Goal: Task Accomplishment & Management: Manage account settings

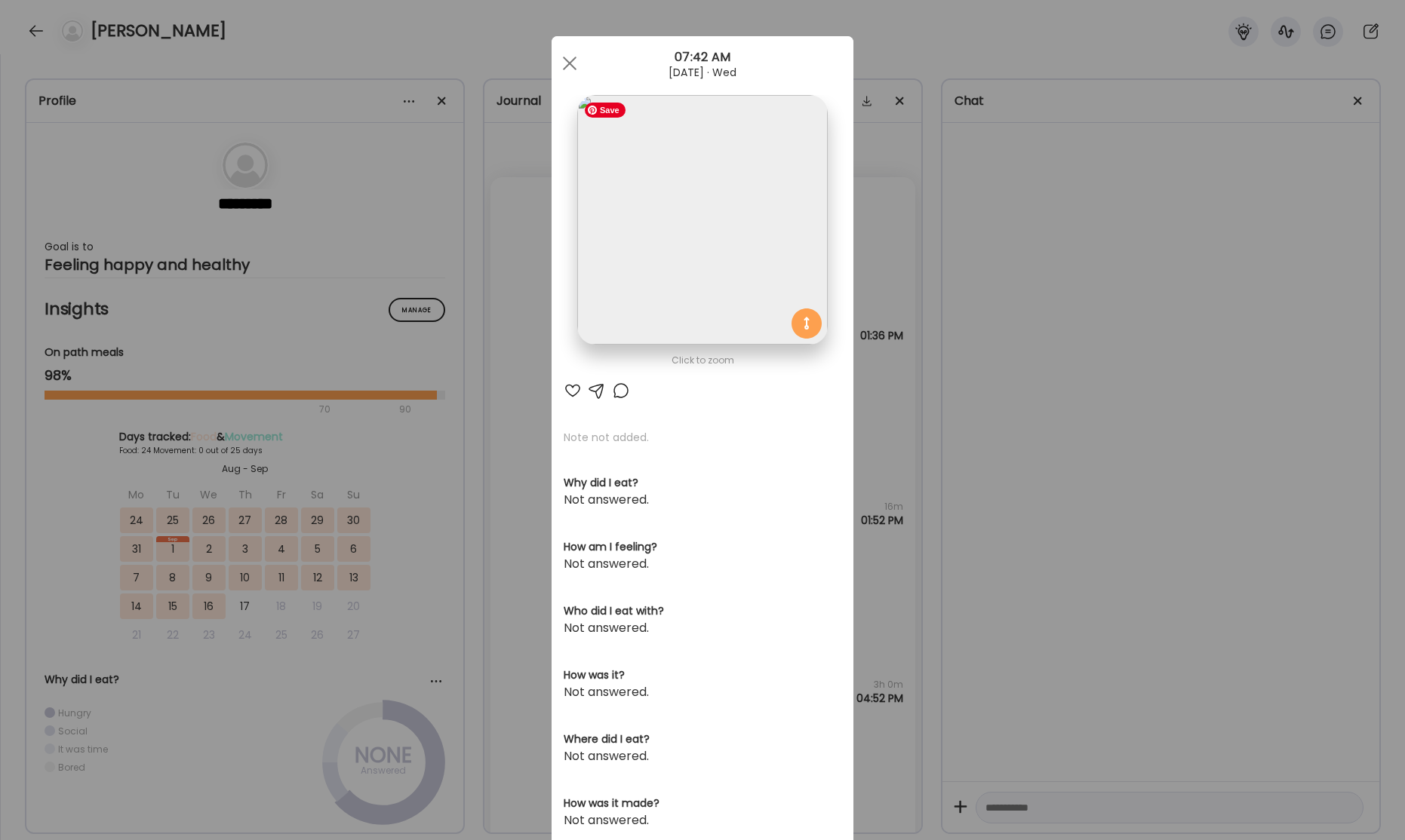
scroll to position [36138, 0]
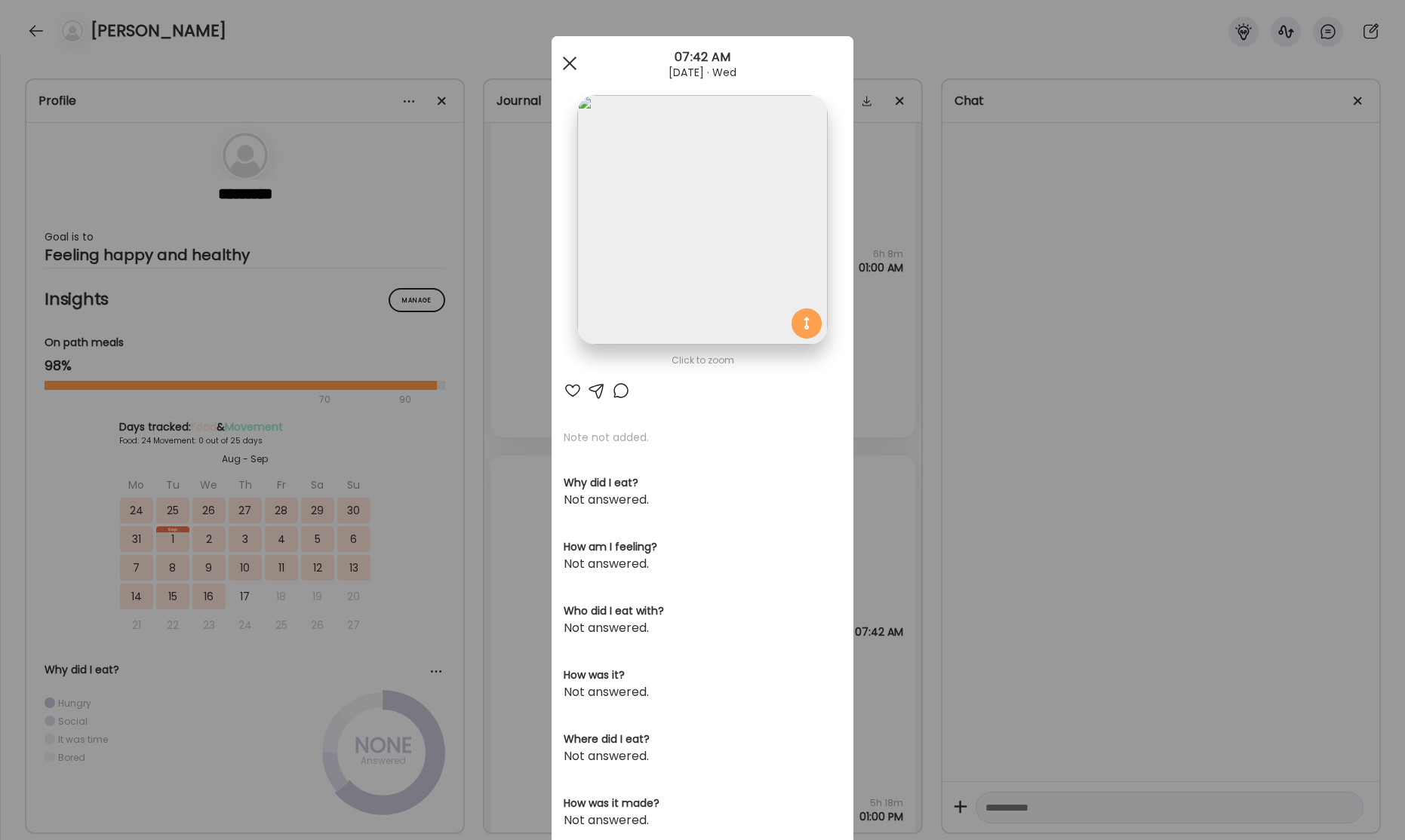
click at [572, 67] on span at bounding box center [570, 63] width 14 height 14
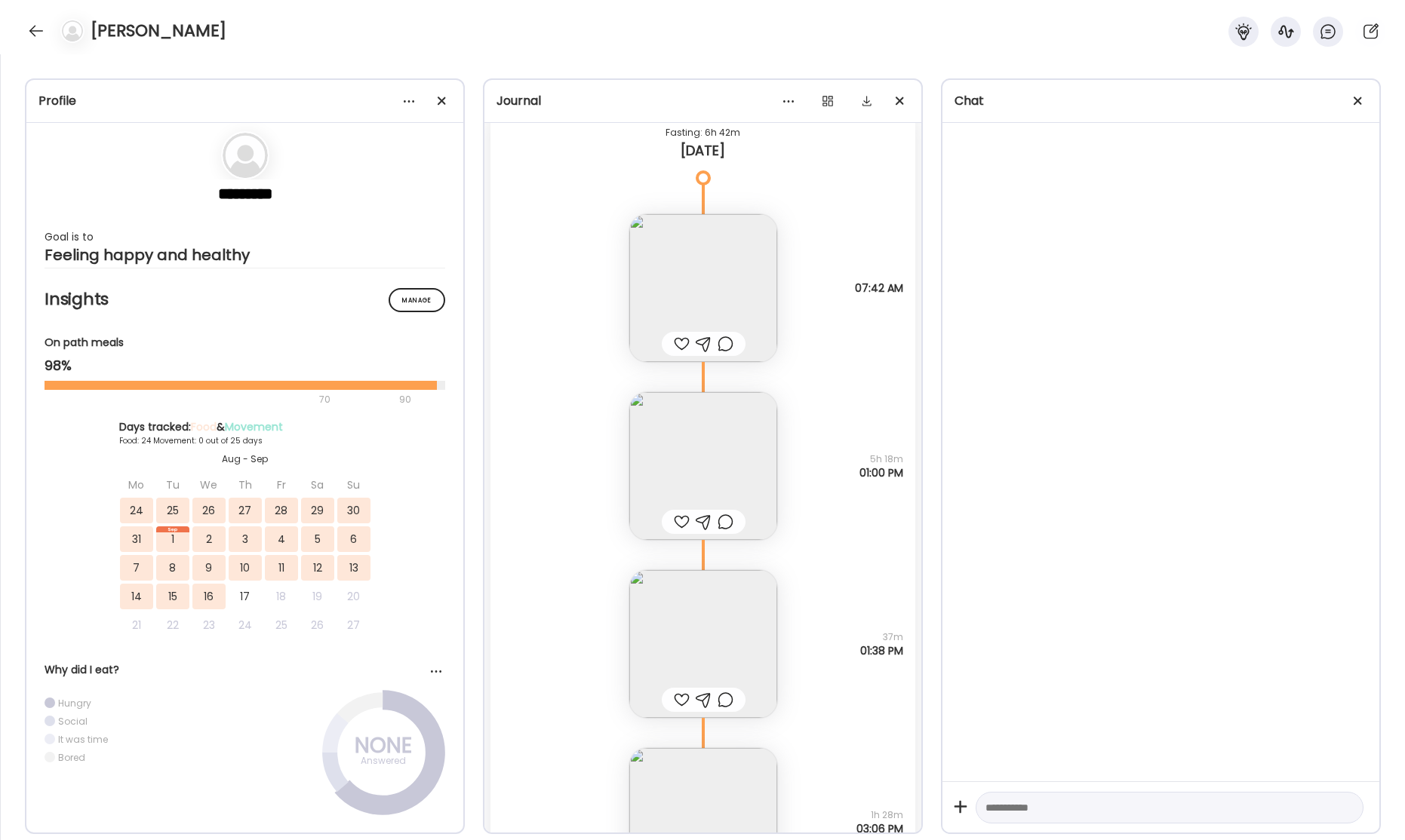
scroll to position [36490, 0]
click at [708, 467] on img at bounding box center [703, 458] width 148 height 148
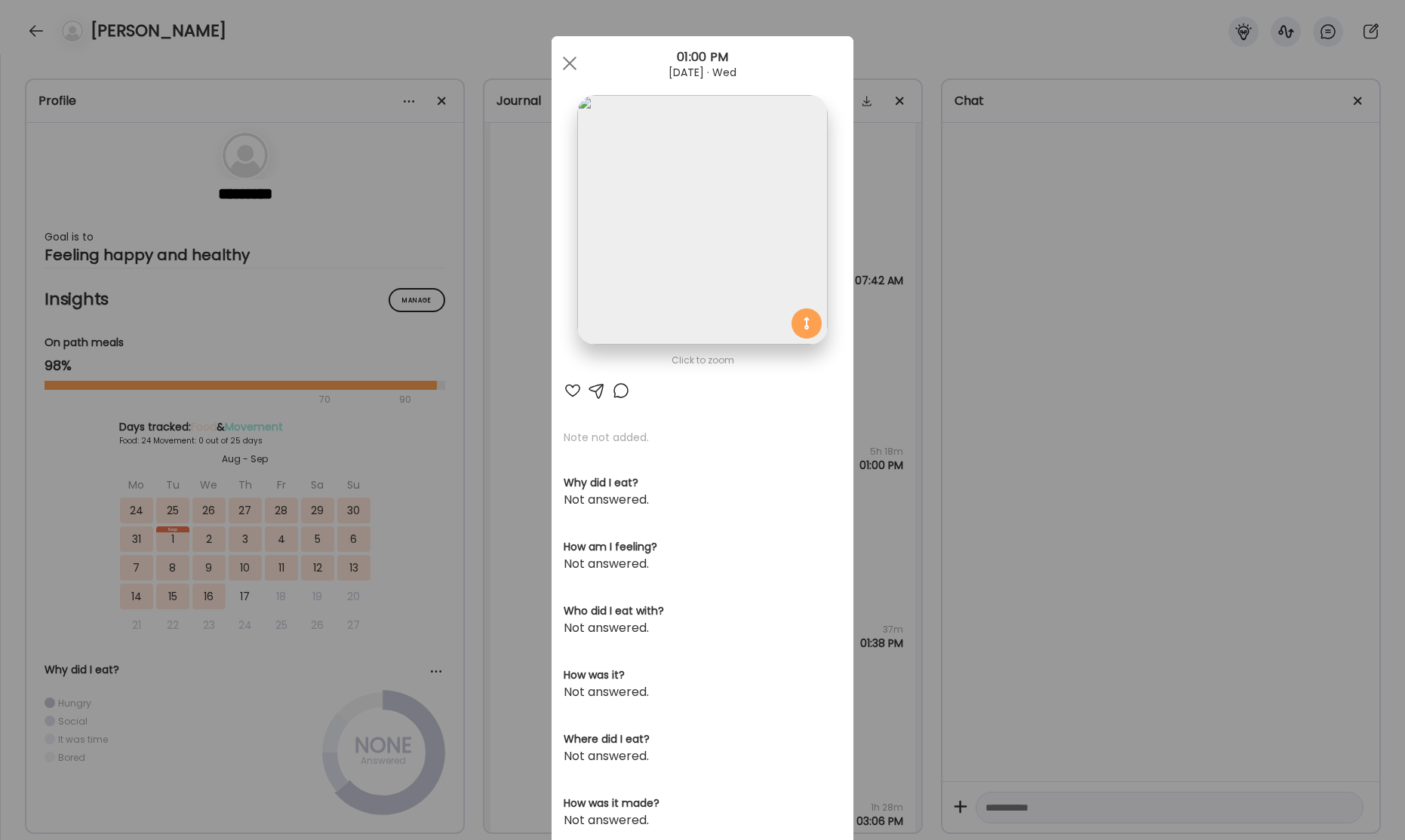
click at [1164, 320] on div "Ate Coach Dashboard Wahoo! It’s official Take a moment to set up your Coach Pro…" at bounding box center [702, 420] width 1405 height 840
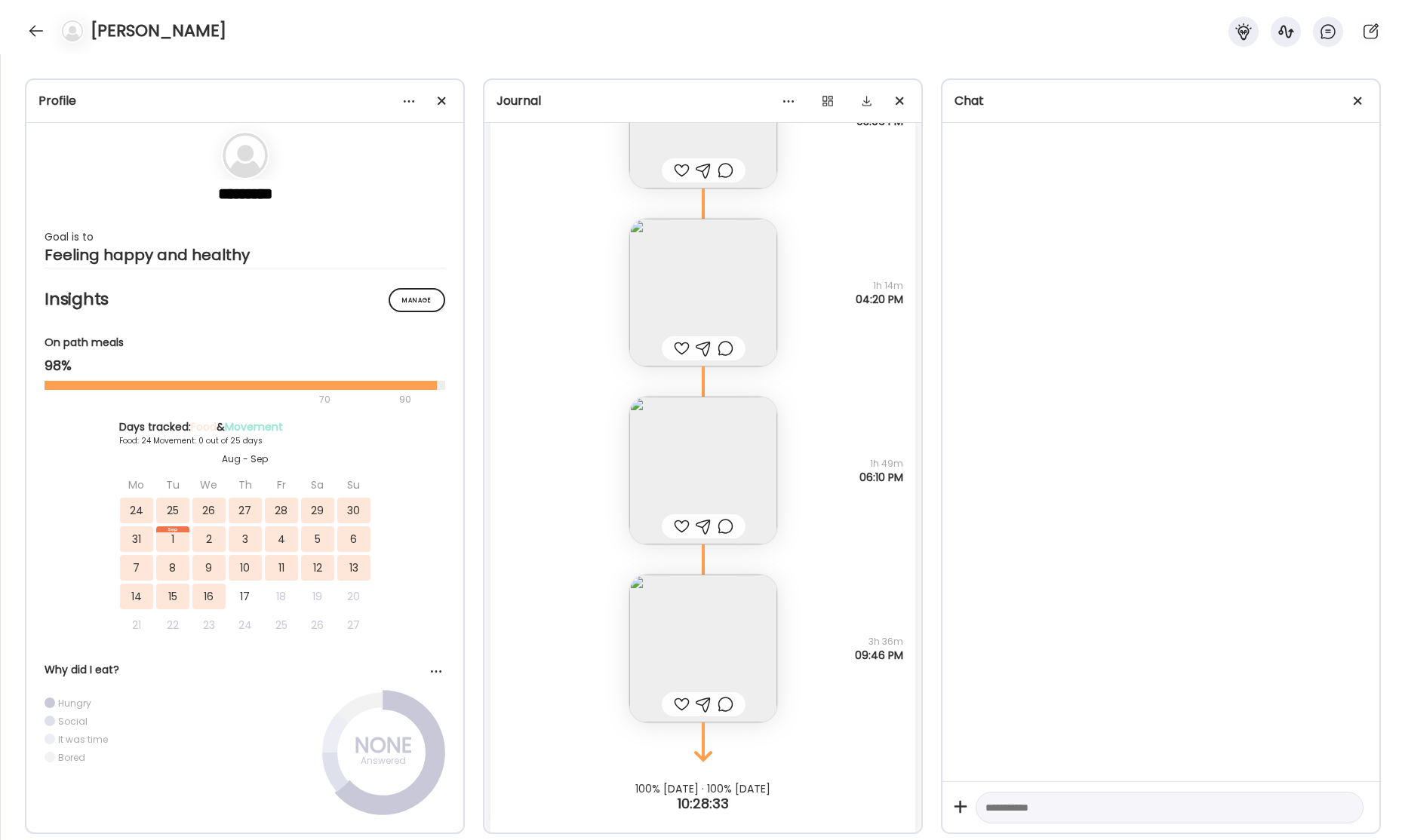
scroll to position [37206, 0]
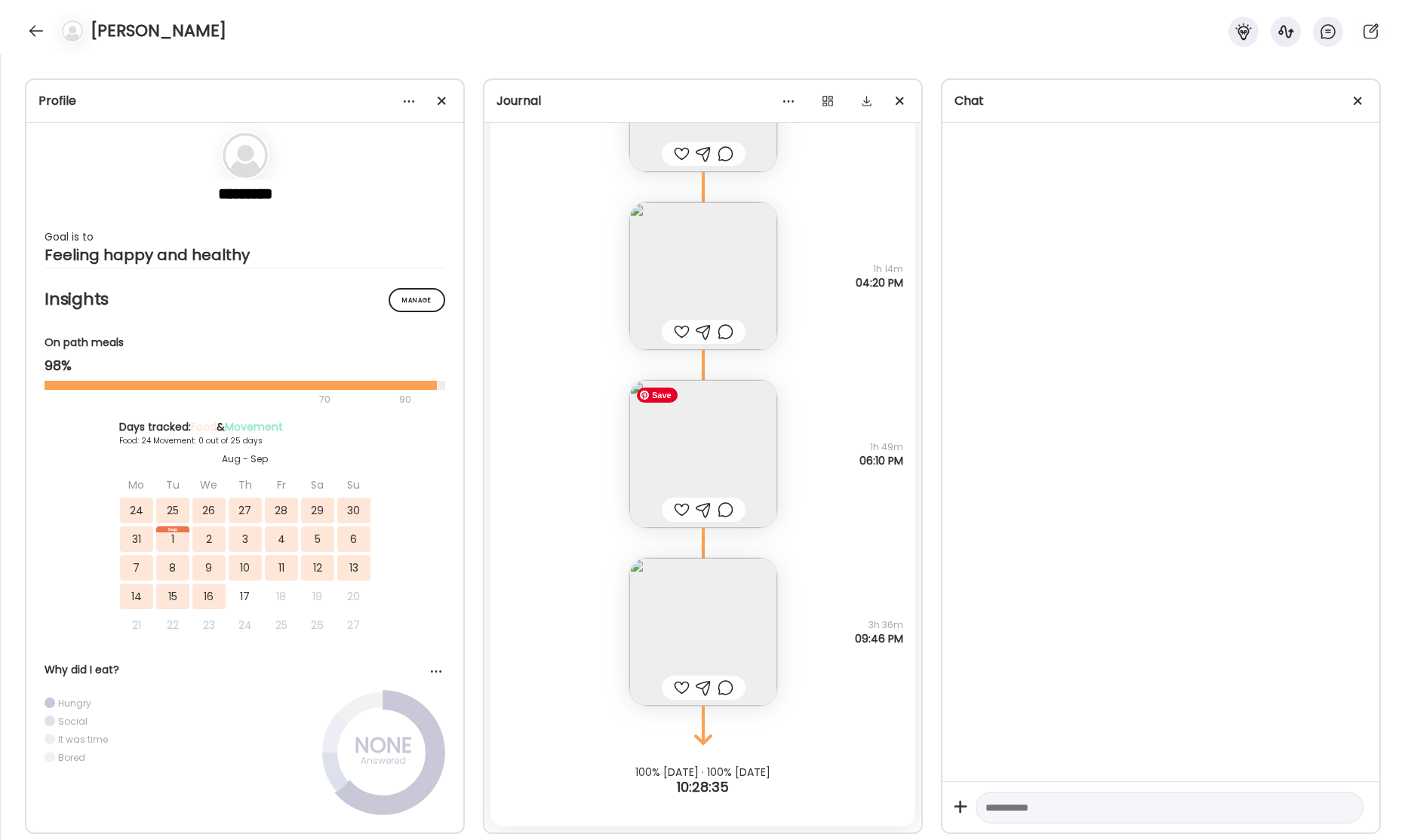
click at [690, 448] on img at bounding box center [703, 454] width 148 height 148
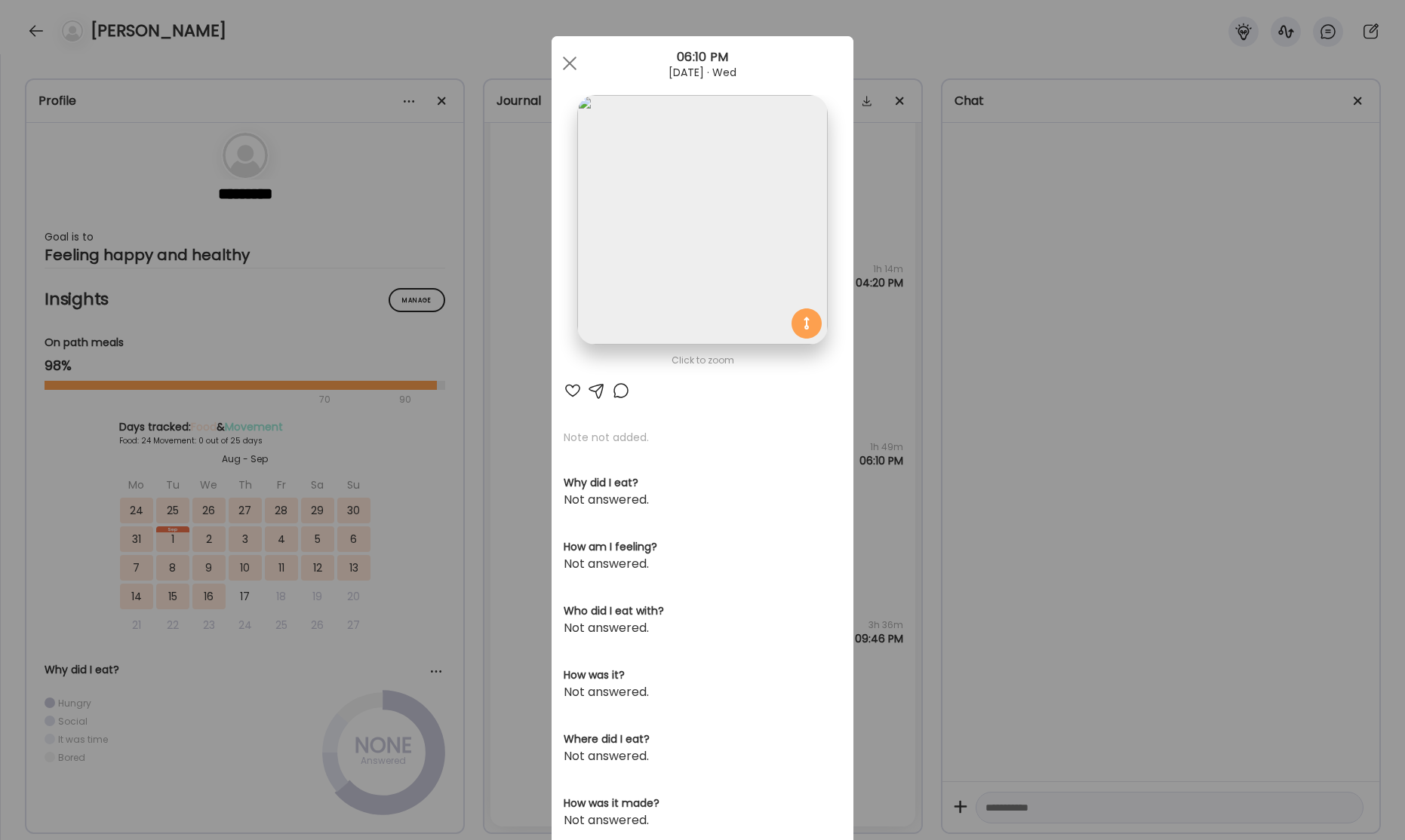
click at [1090, 394] on div "Ate Coach Dashboard Wahoo! It’s official Take a moment to set up your Coach Pro…" at bounding box center [702, 420] width 1405 height 840
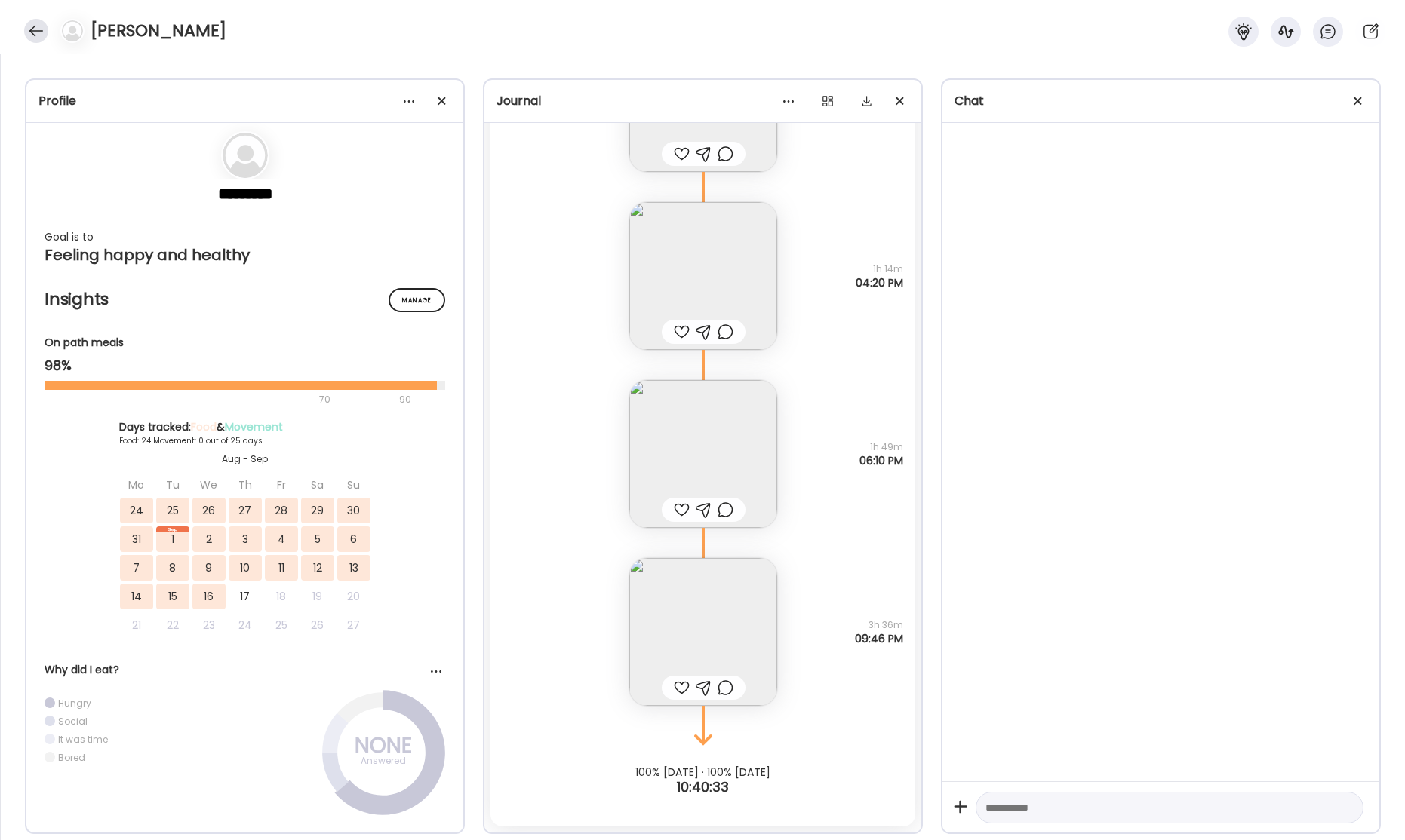
click at [40, 32] on div at bounding box center [36, 31] width 24 height 24
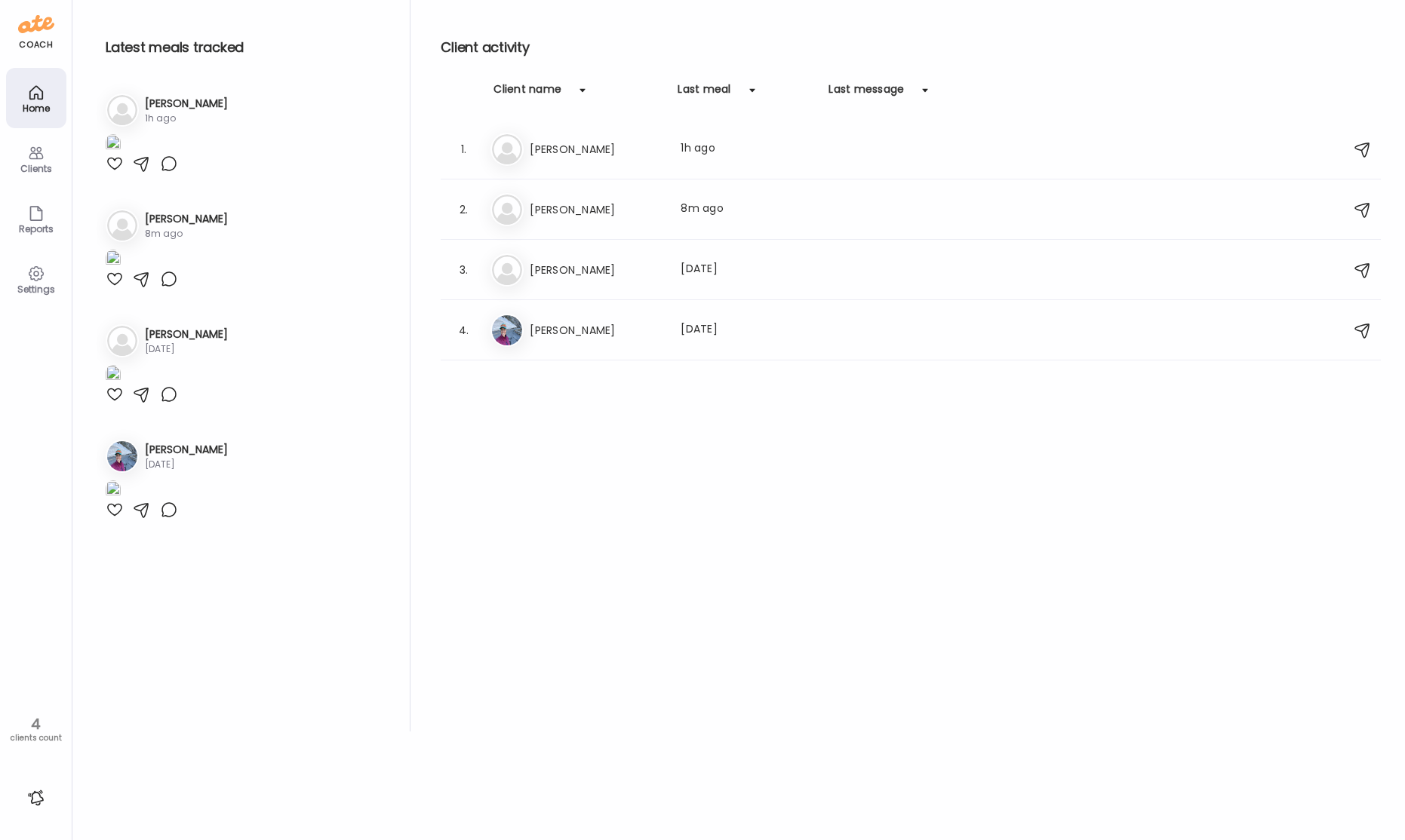
drag, startPoint x: 642, startPoint y: 160, endPoint x: 636, endPoint y: 173, distance: 14.3
click at [643, 160] on div "Kr [PERSON_NAME] Last meal: 1h ago" at bounding box center [913, 149] width 845 height 33
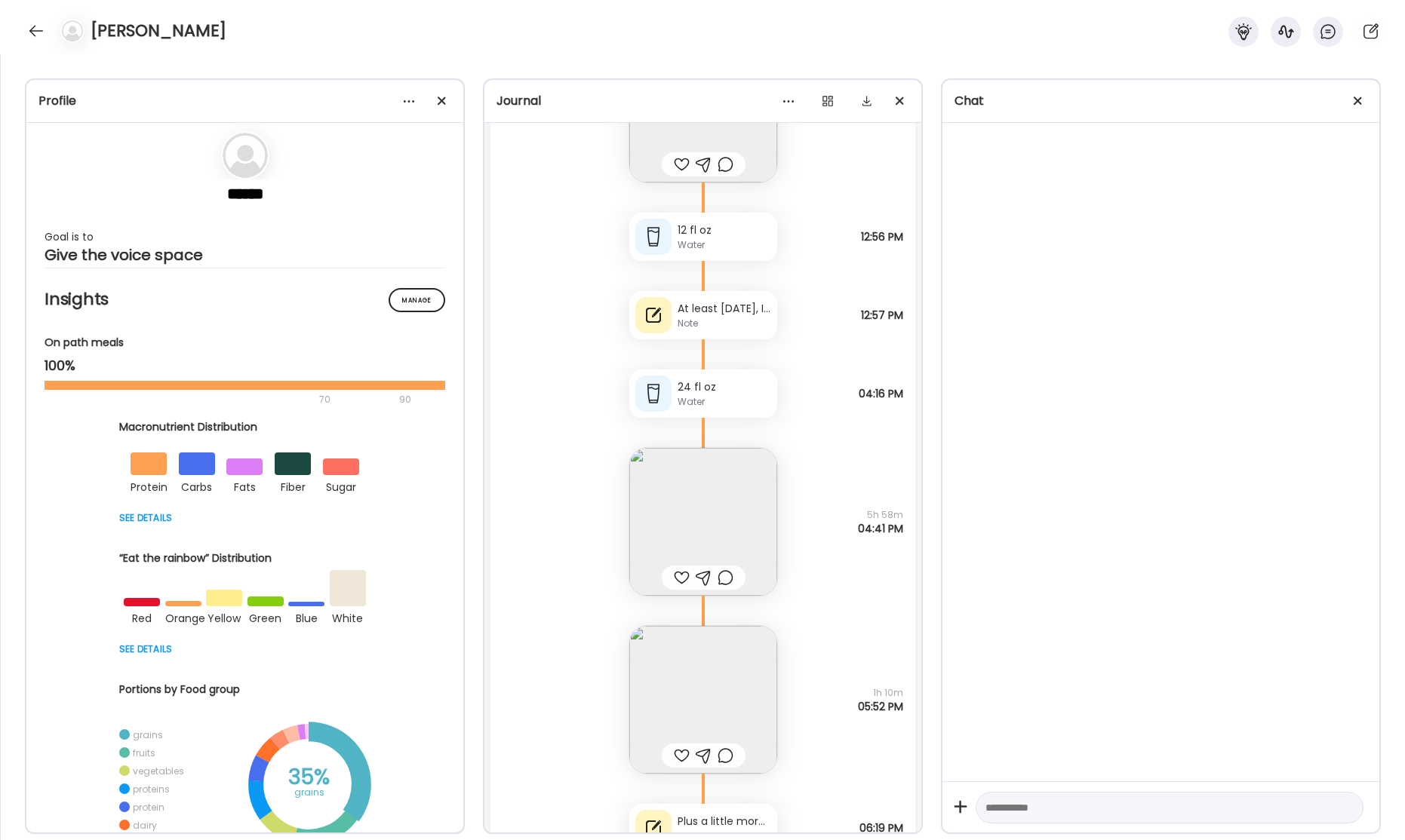
scroll to position [44281, 0]
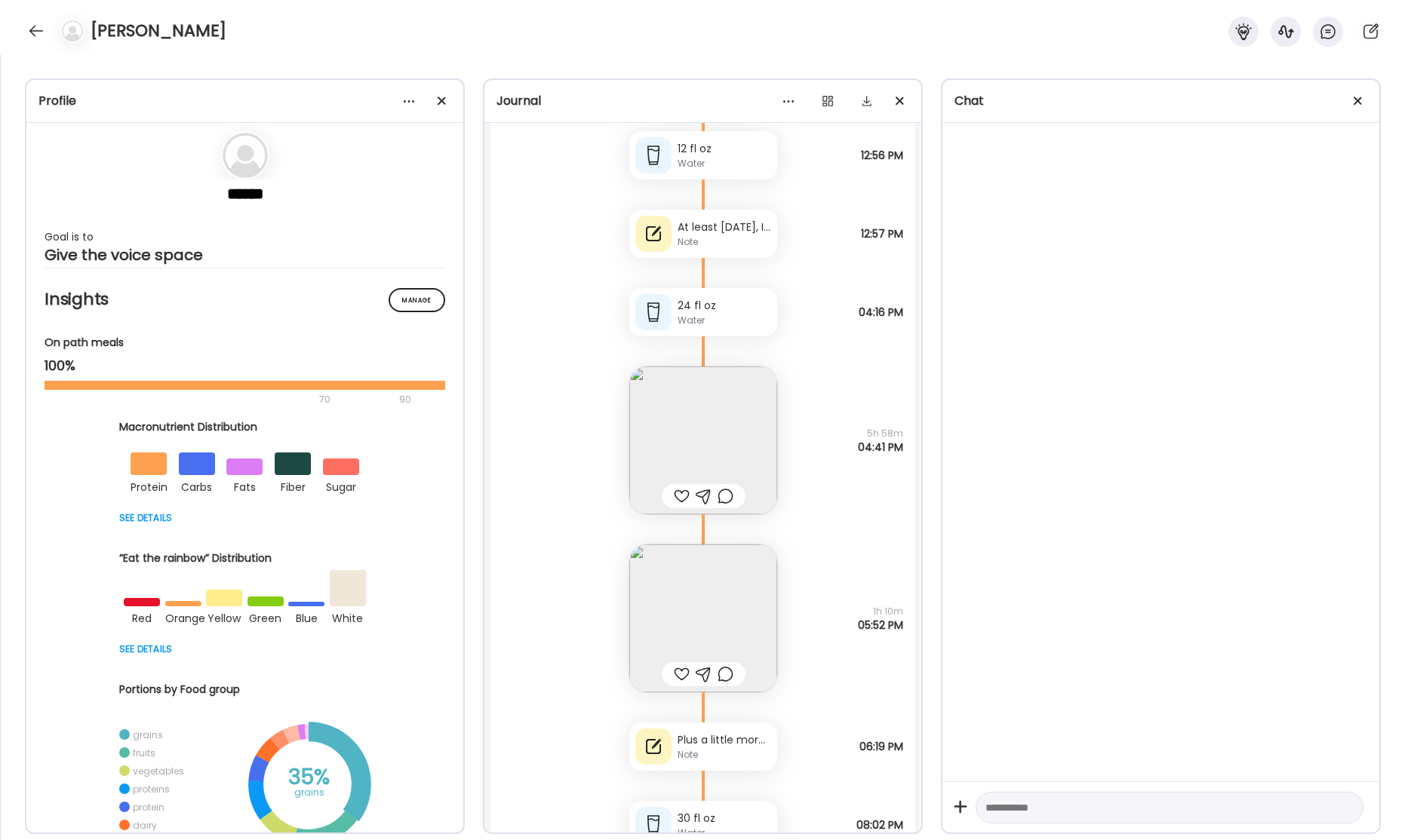
click at [723, 230] on div "At least [DATE], I am doing so much better having waited until later for breakf…" at bounding box center [724, 227] width 94 height 16
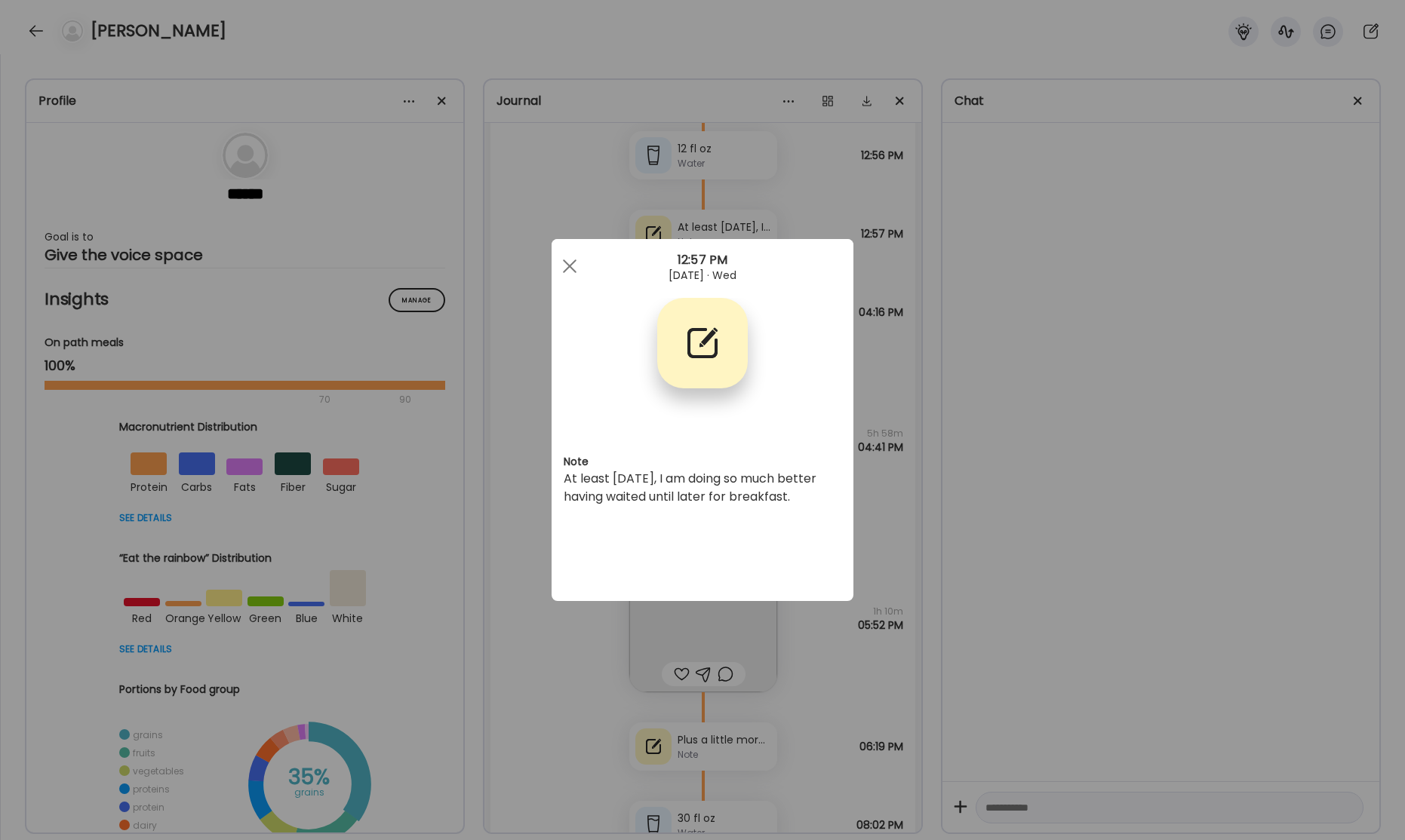
click at [1115, 277] on div "Ate Coach Dashboard Wahoo! It’s official Take a moment to set up your Coach Pro…" at bounding box center [702, 420] width 1405 height 840
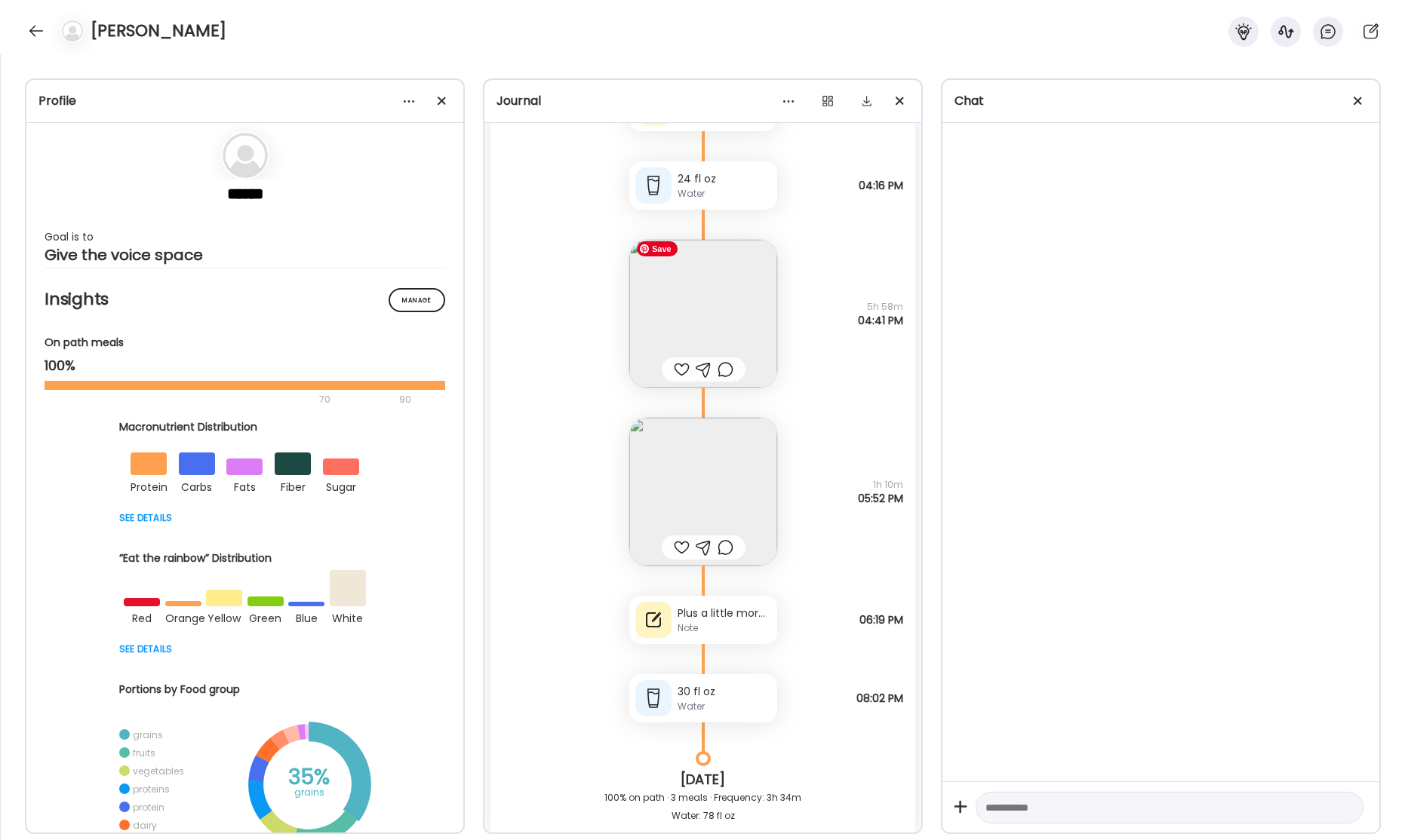
scroll to position [44423, 0]
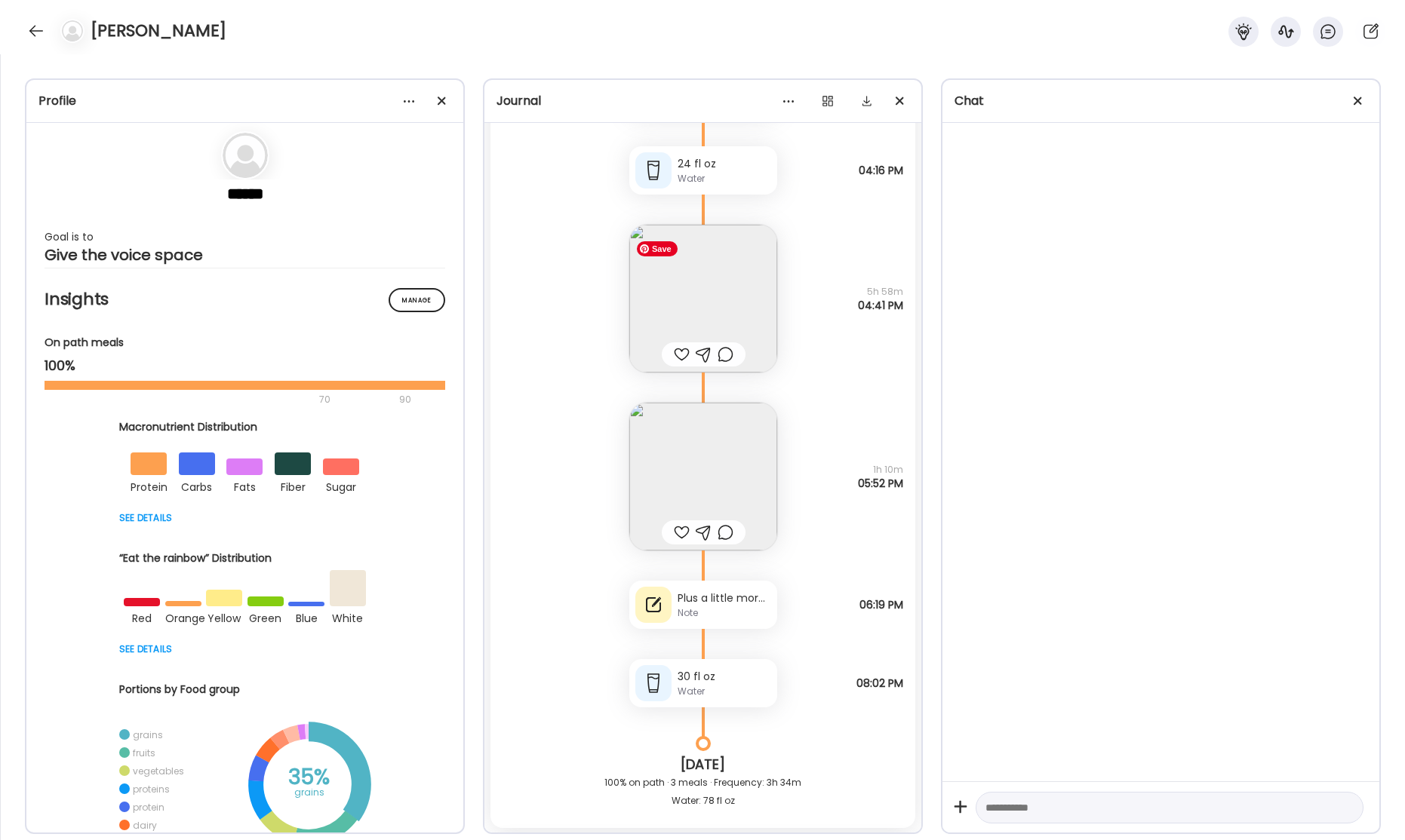
click at [697, 304] on img at bounding box center [703, 298] width 148 height 148
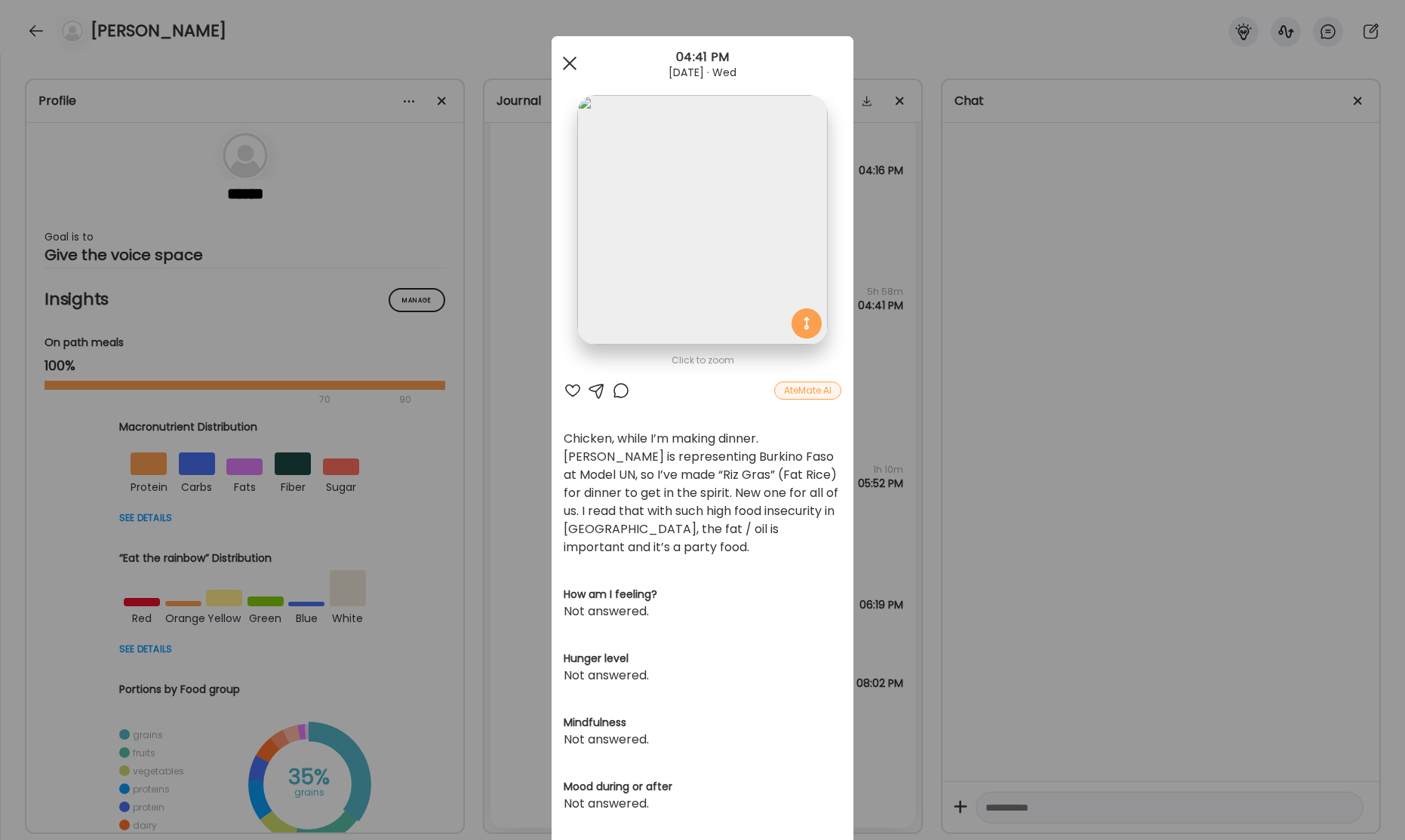
click at [571, 63] on span at bounding box center [570, 63] width 14 height 14
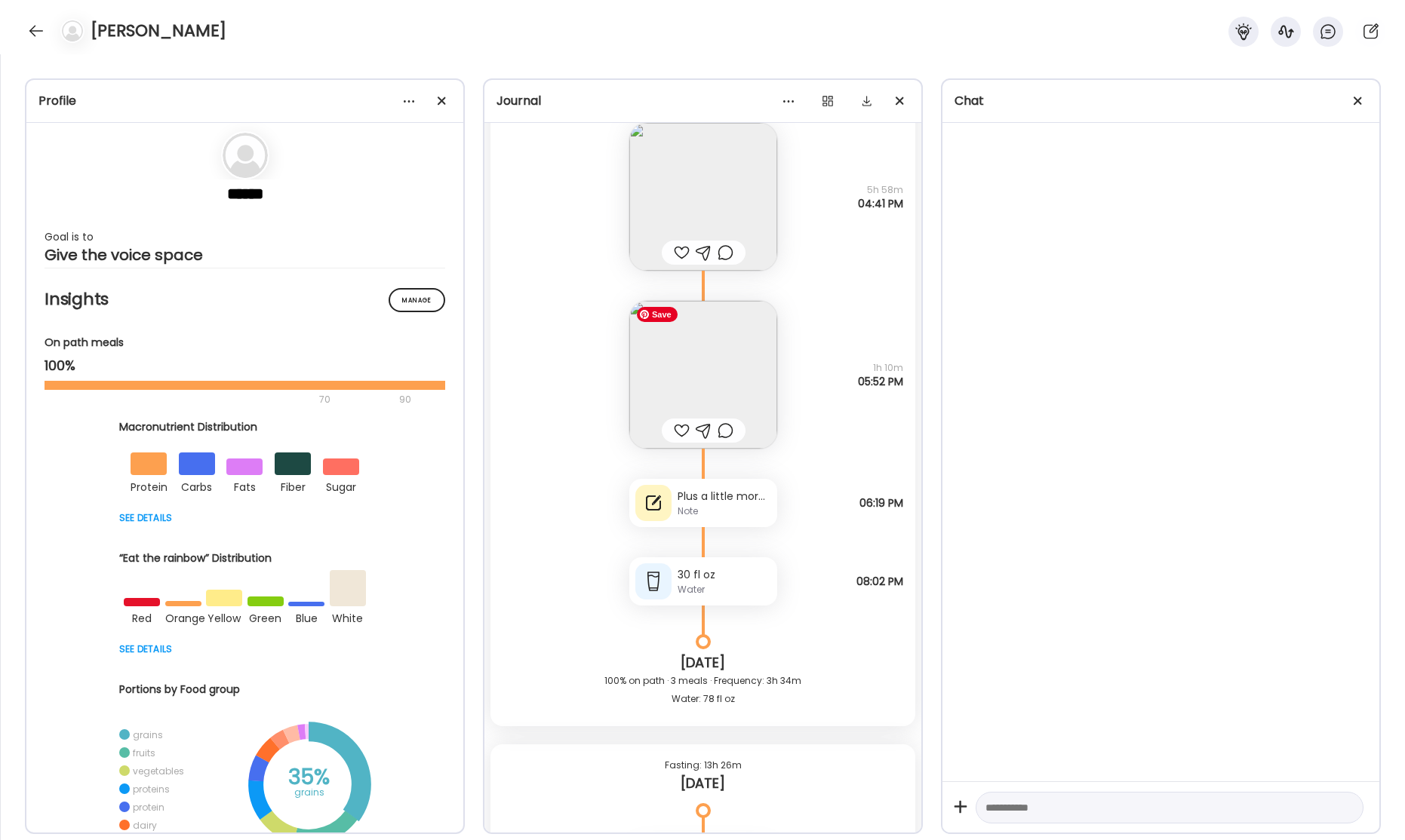
scroll to position [44533, 0]
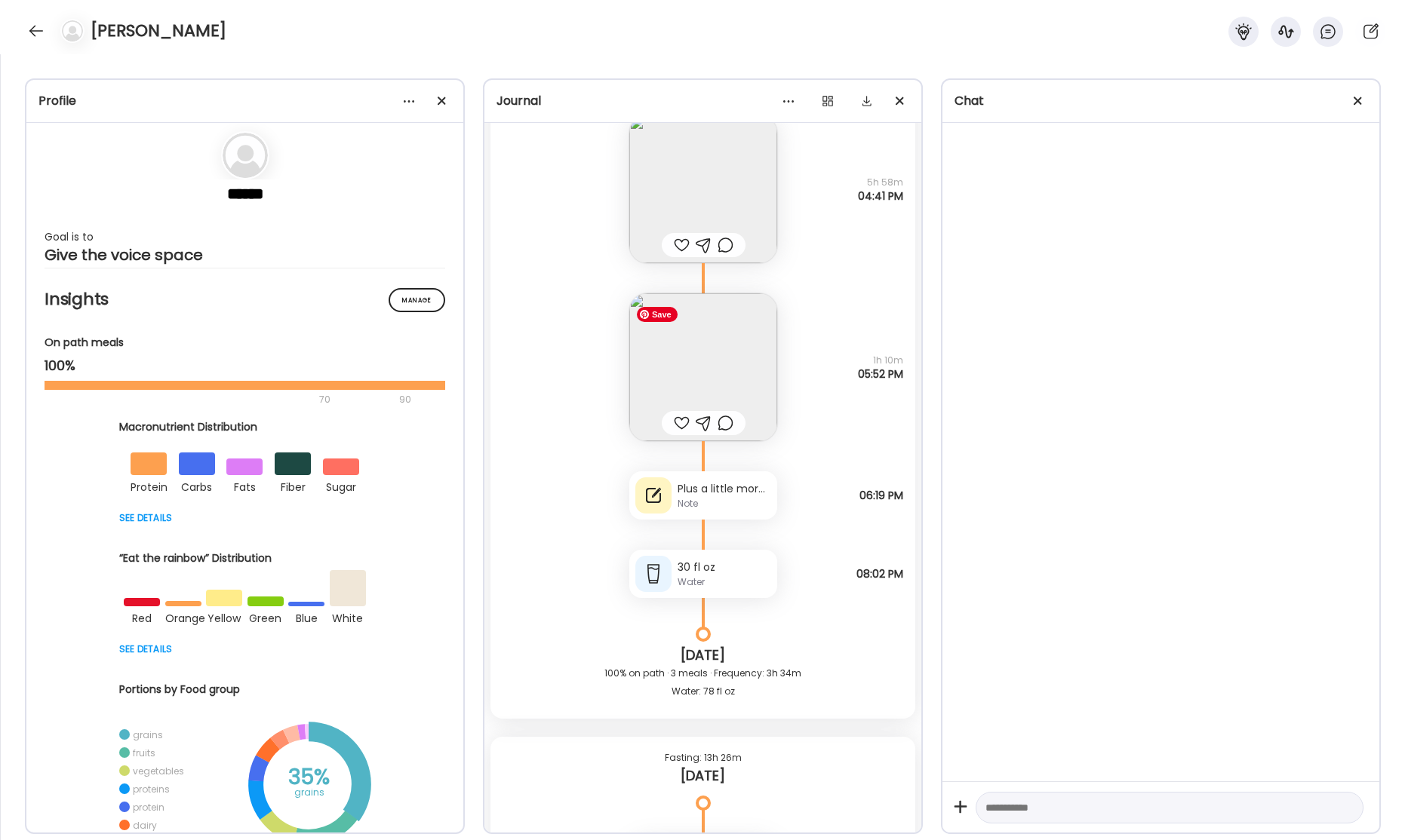
click at [694, 370] on img at bounding box center [703, 367] width 148 height 148
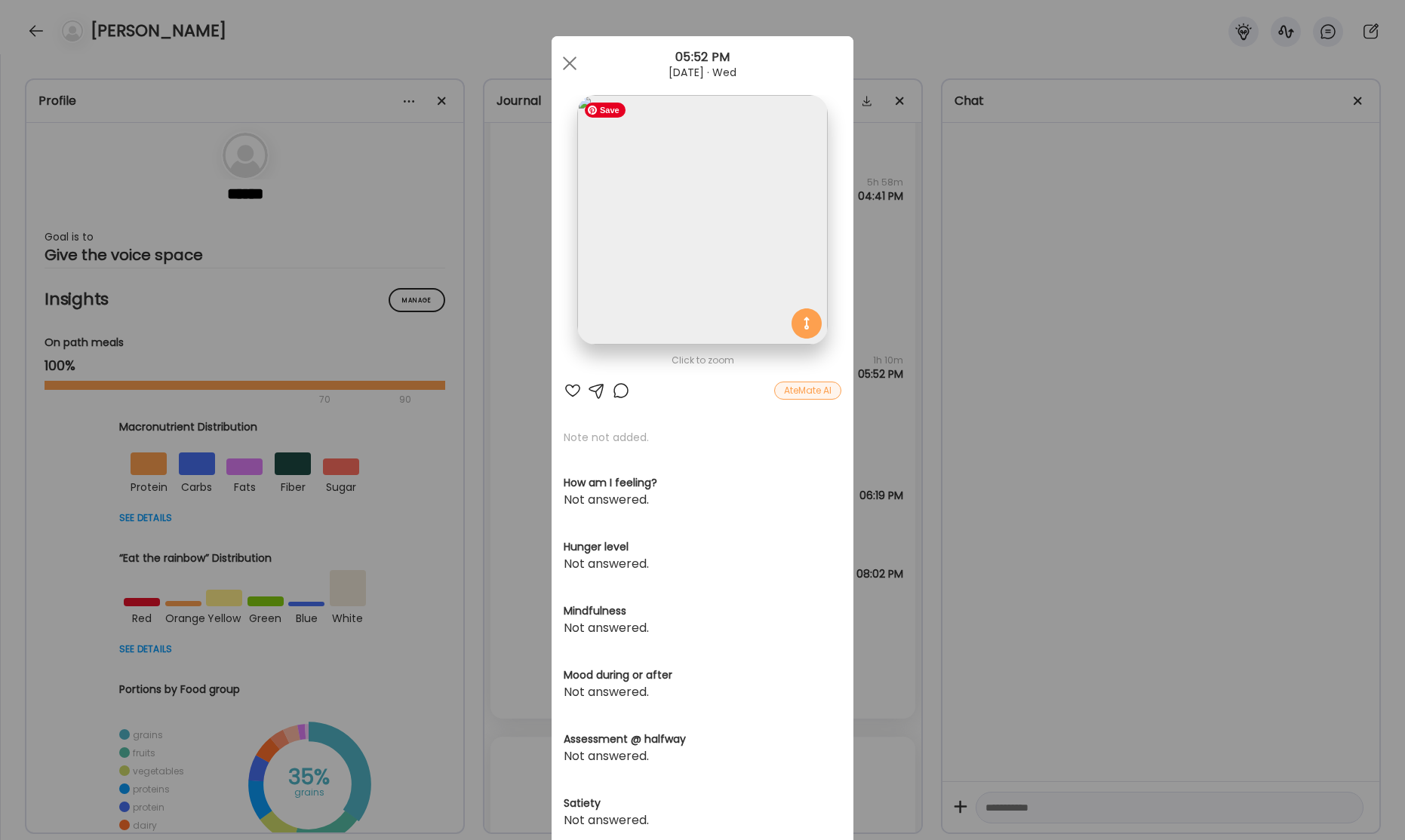
click at [734, 269] on img at bounding box center [702, 219] width 250 height 250
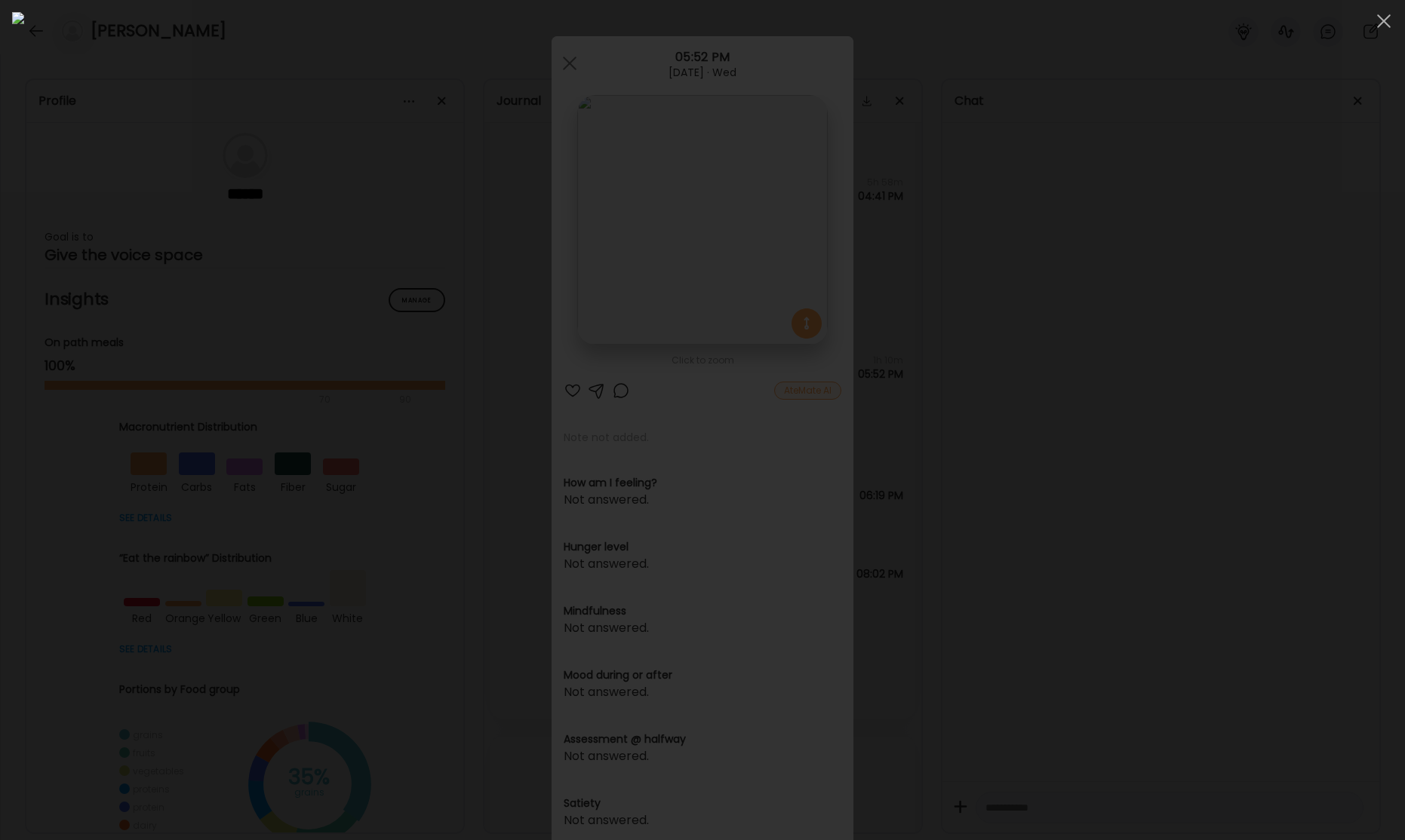
drag, startPoint x: 1390, startPoint y: 23, endPoint x: 1227, endPoint y: 50, distance: 165.2
click at [1390, 24] on div at bounding box center [1384, 20] width 30 height 30
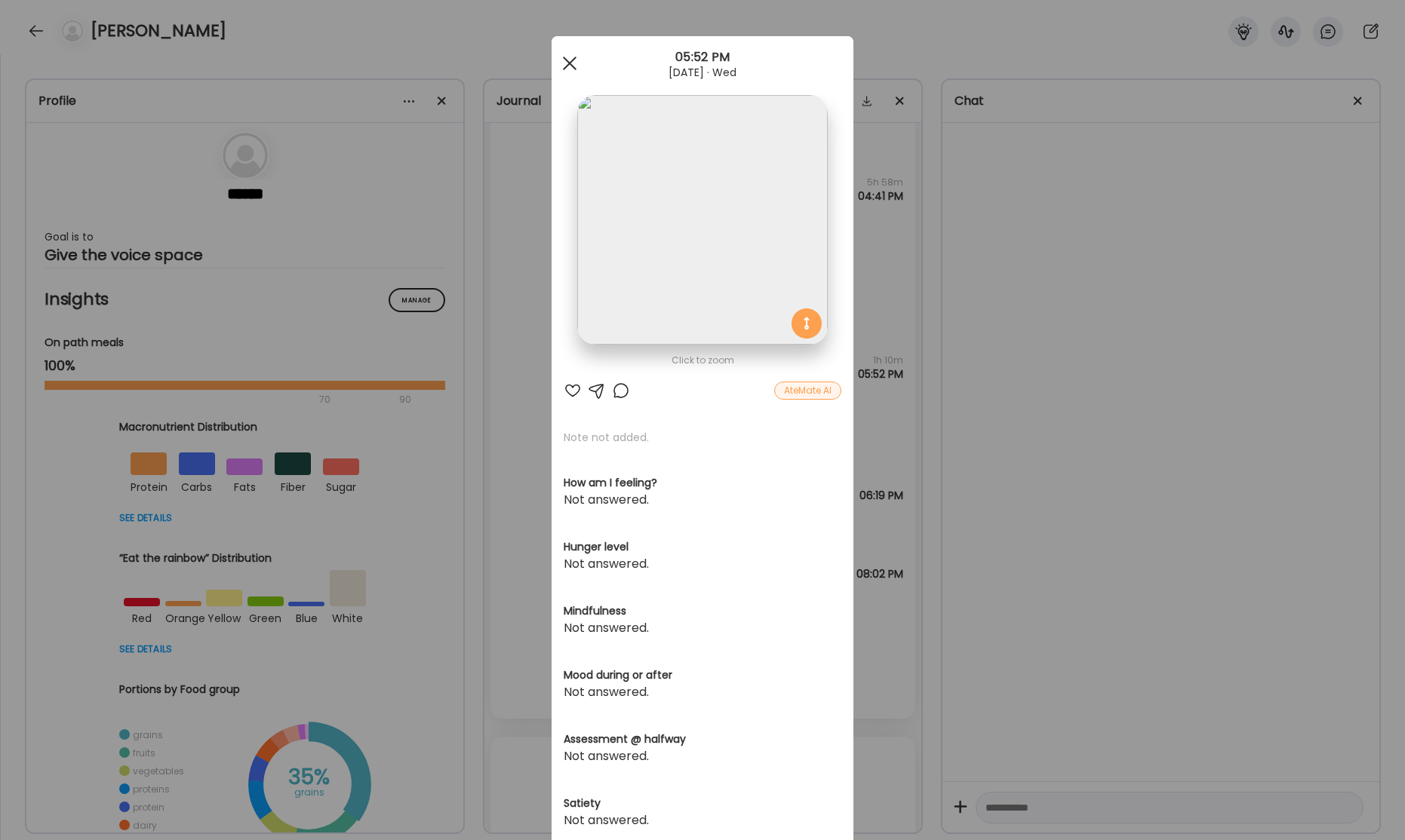
click at [572, 60] on span at bounding box center [570, 63] width 14 height 14
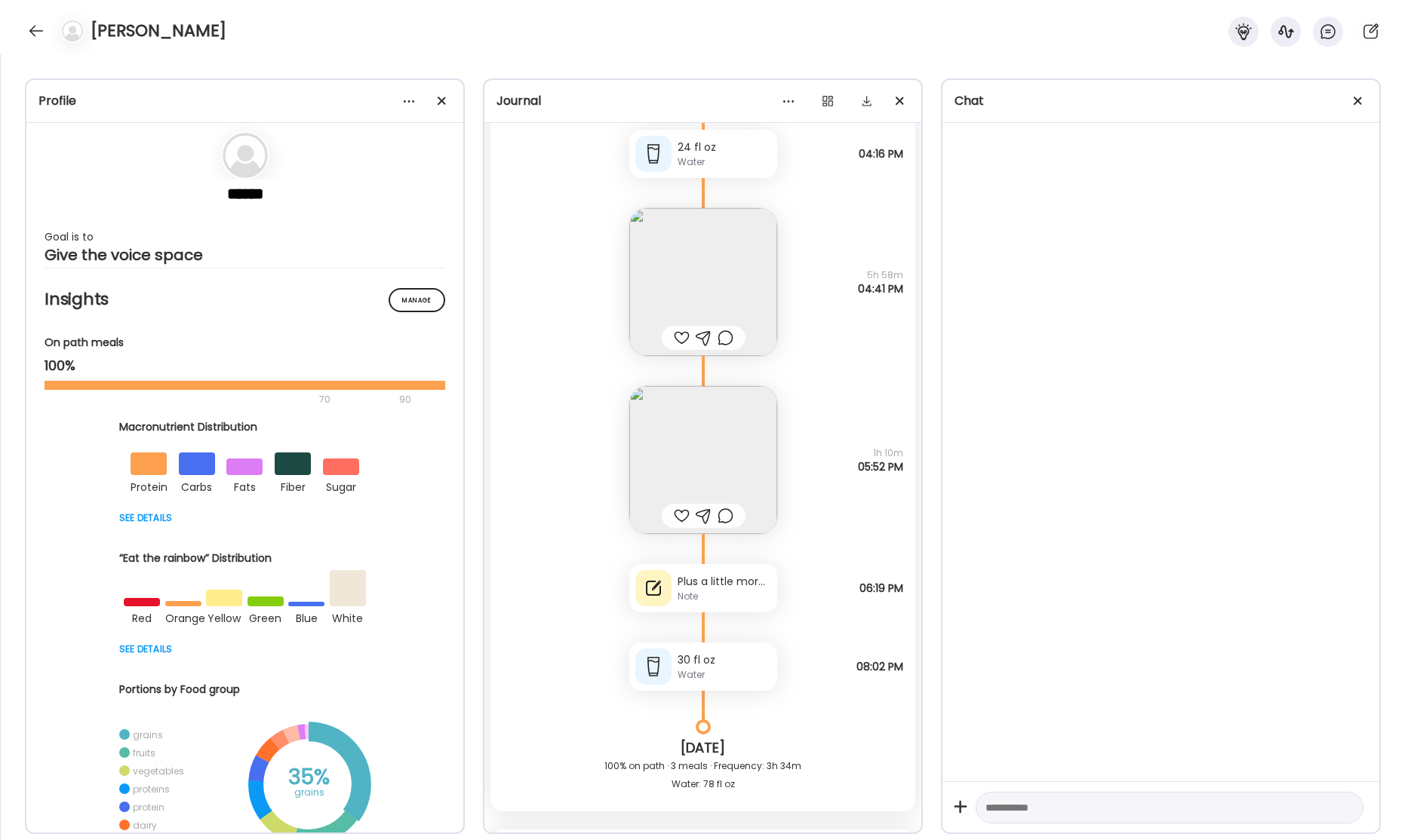
scroll to position [44422, 0]
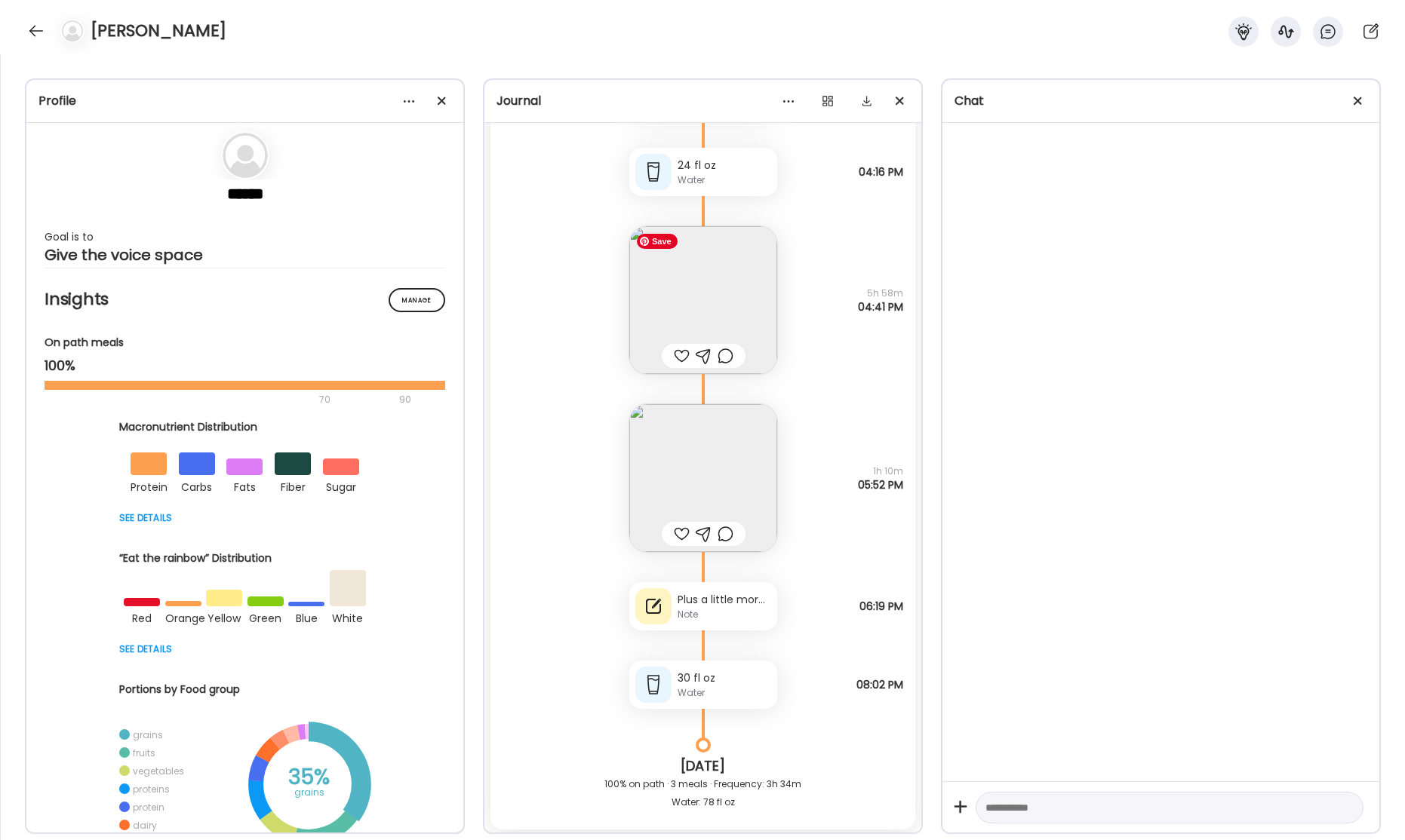
click at [697, 297] on img at bounding box center [703, 299] width 148 height 148
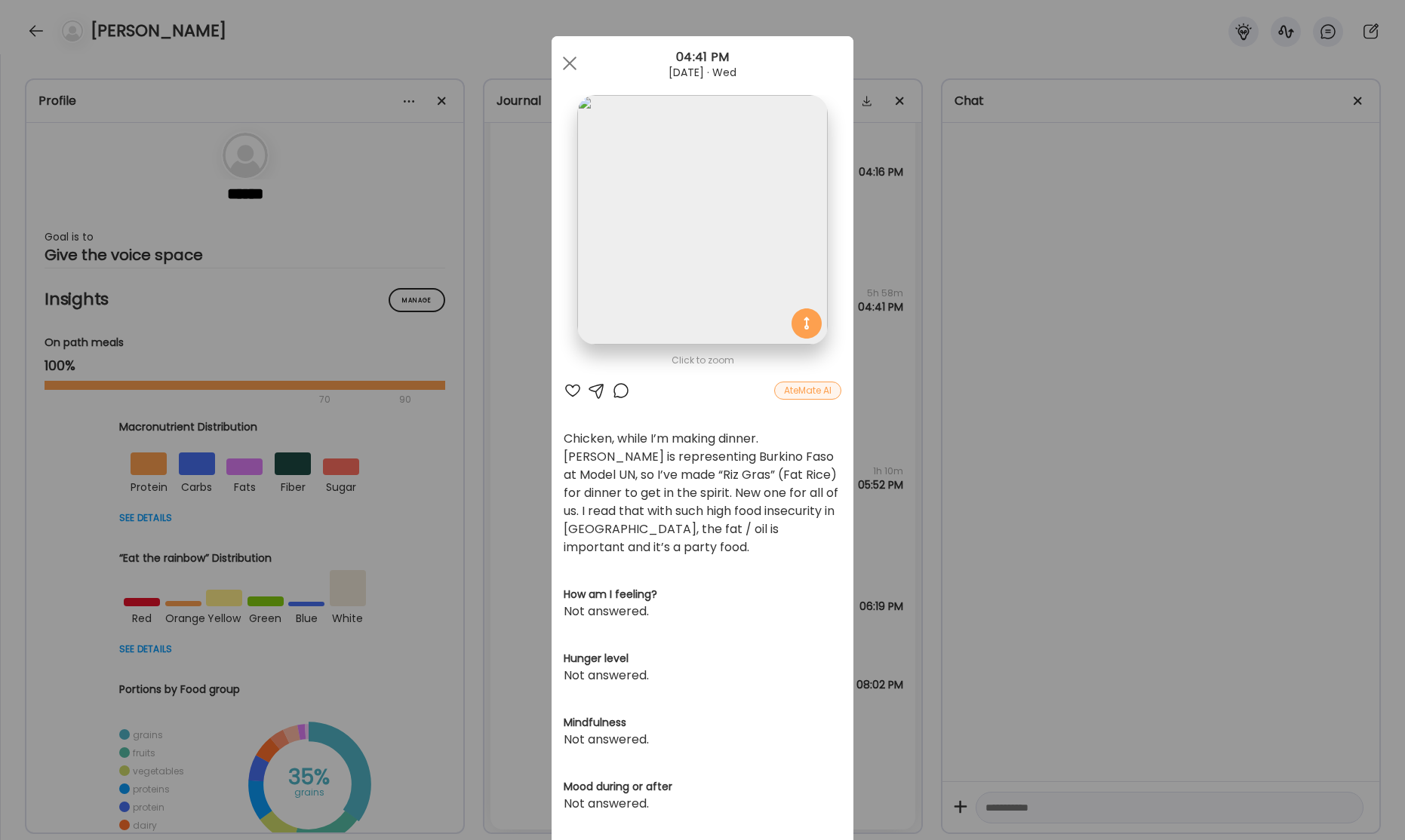
click at [729, 285] on img at bounding box center [702, 219] width 250 height 250
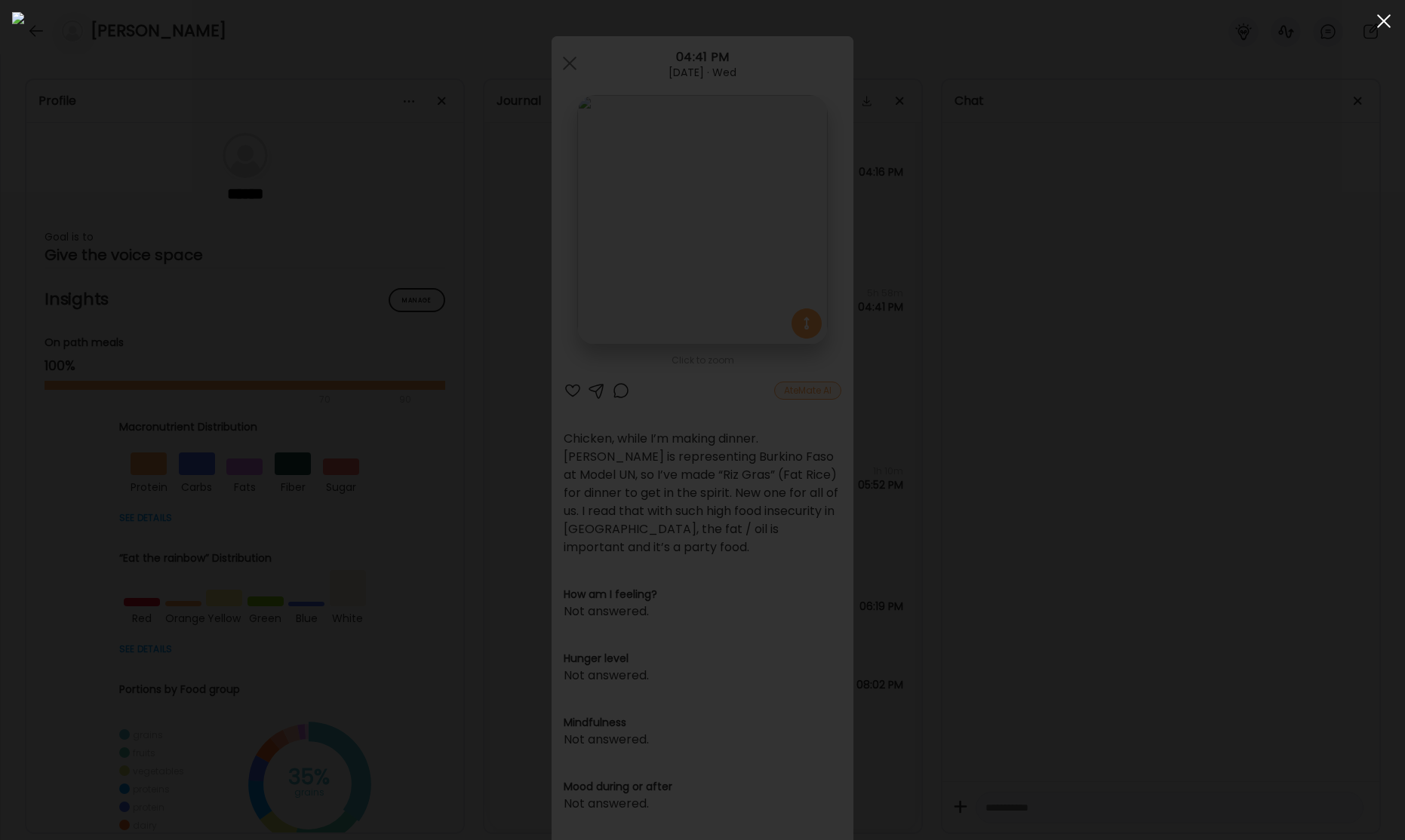
click at [1385, 20] on span at bounding box center [1384, 21] width 14 height 14
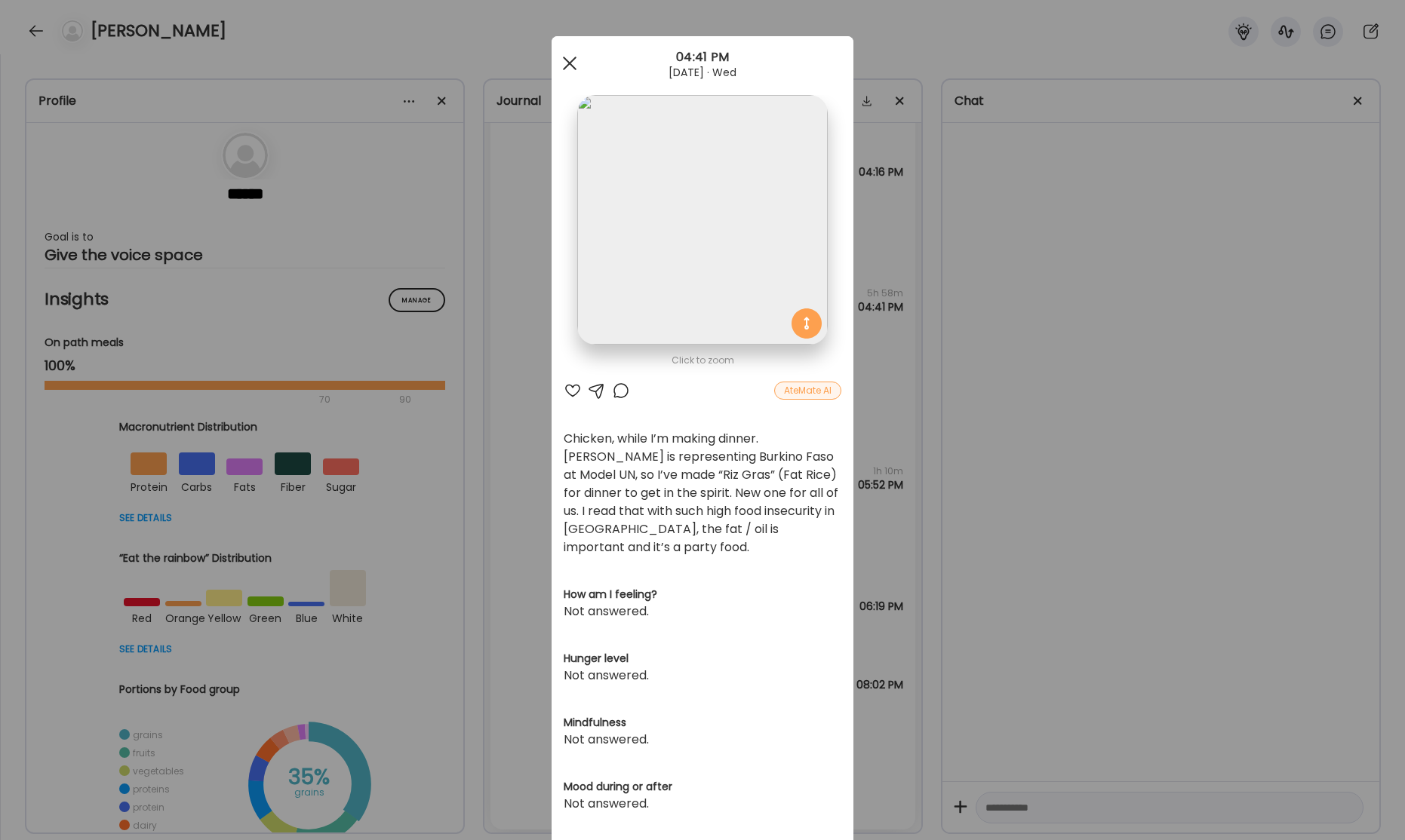
click at [554, 63] on div at bounding box center [569, 63] width 30 height 30
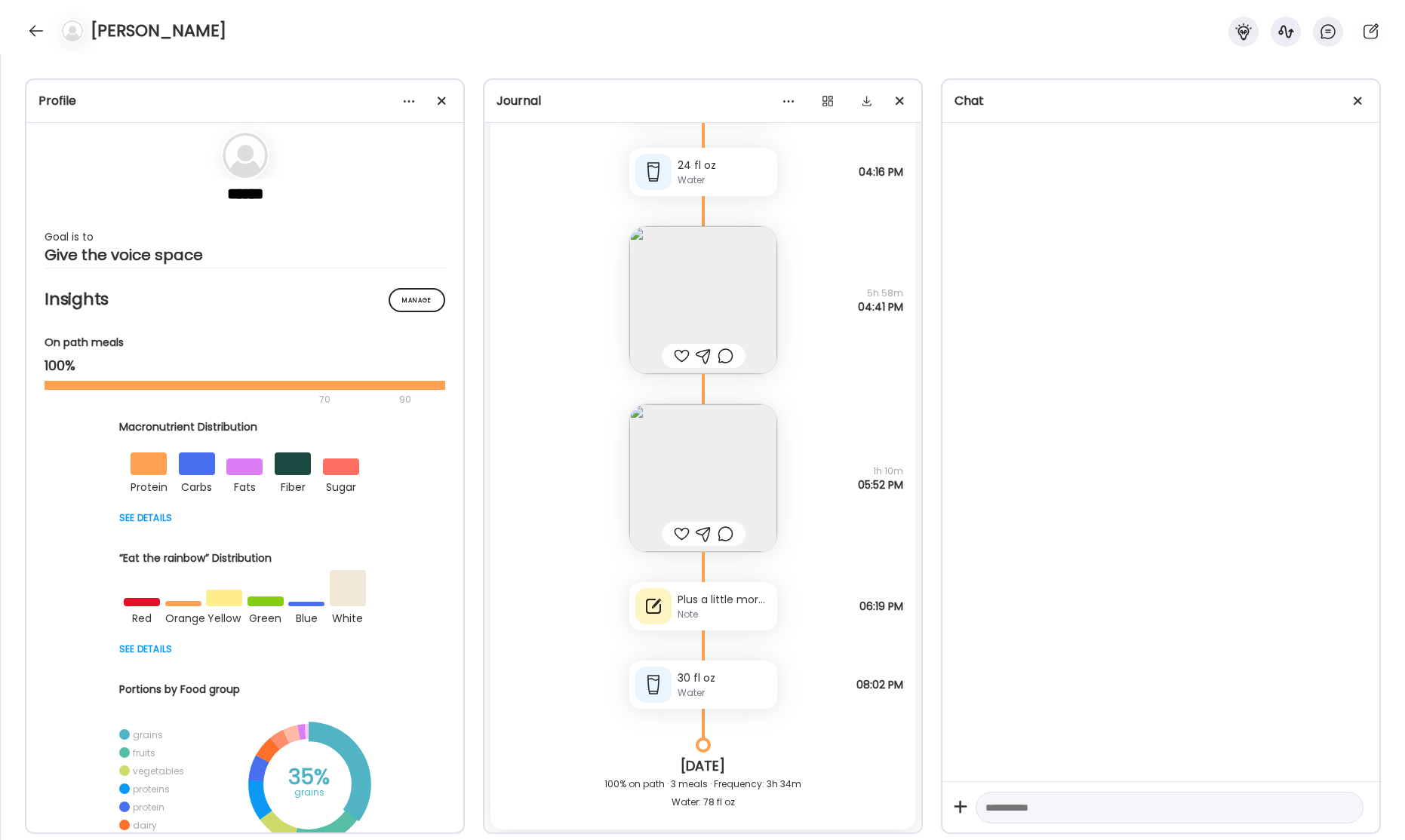
click at [677, 598] on div "Plus a little more of the Riz Gras" at bounding box center [724, 600] width 94 height 16
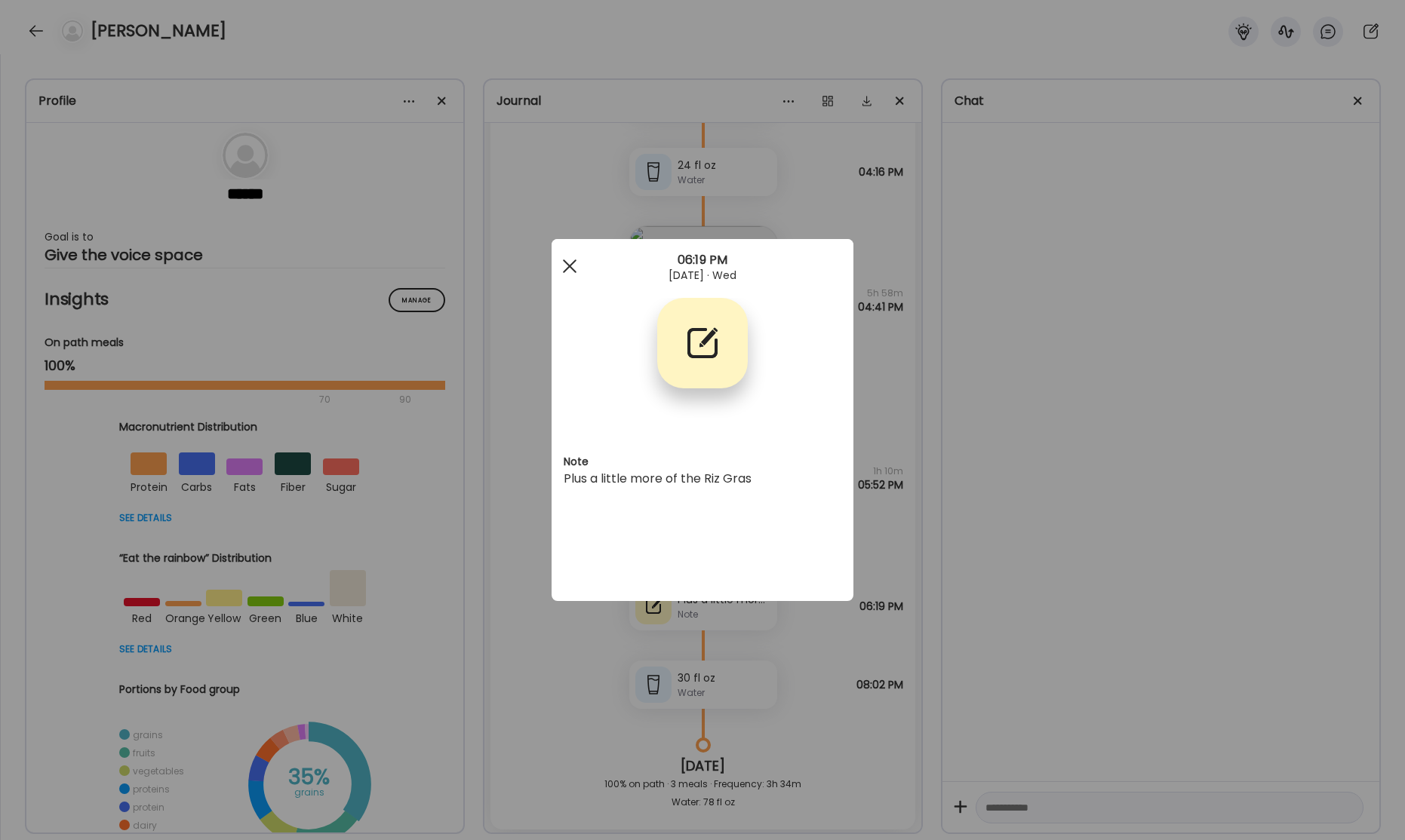
click at [567, 266] on span at bounding box center [570, 266] width 14 height 14
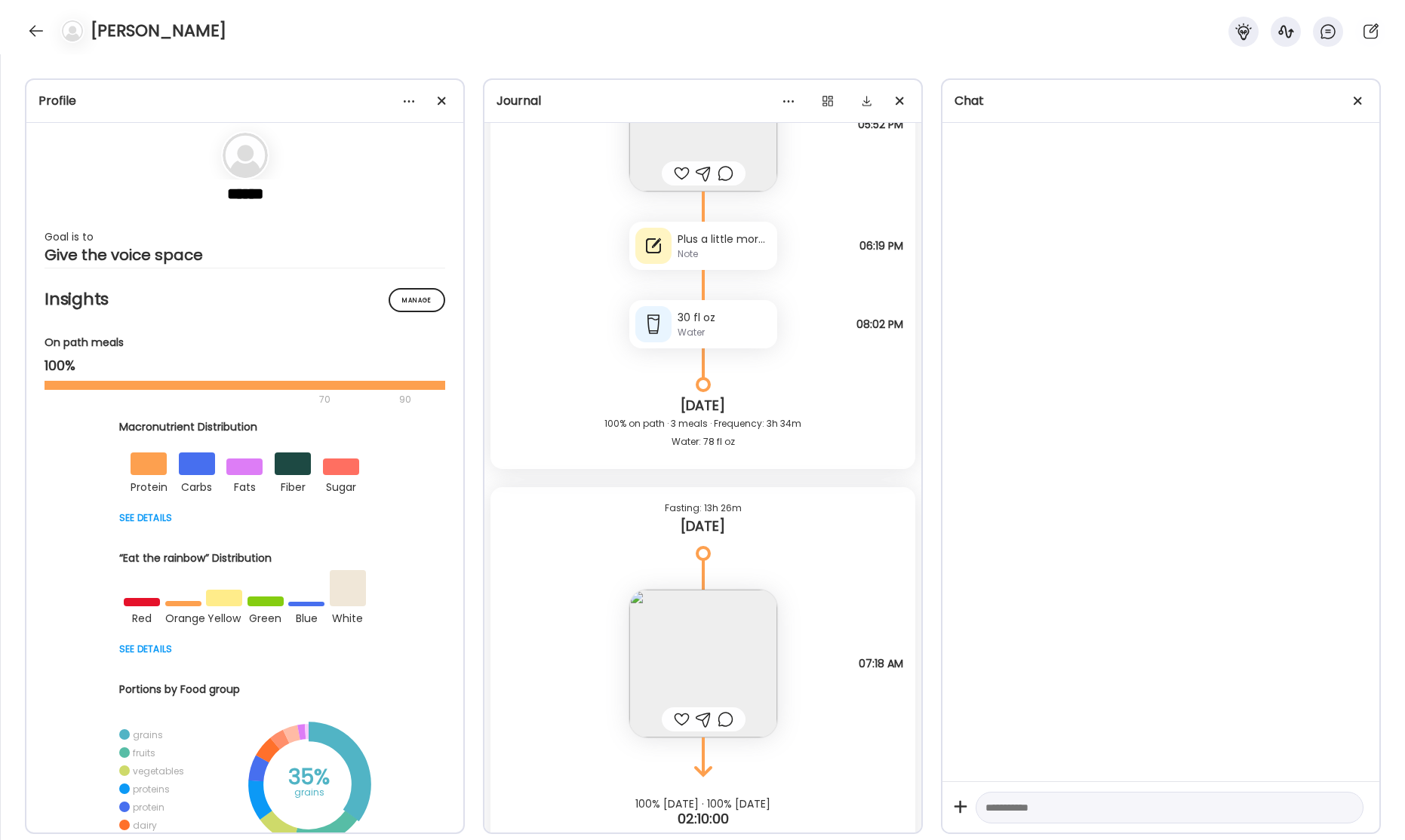
scroll to position [44814, 0]
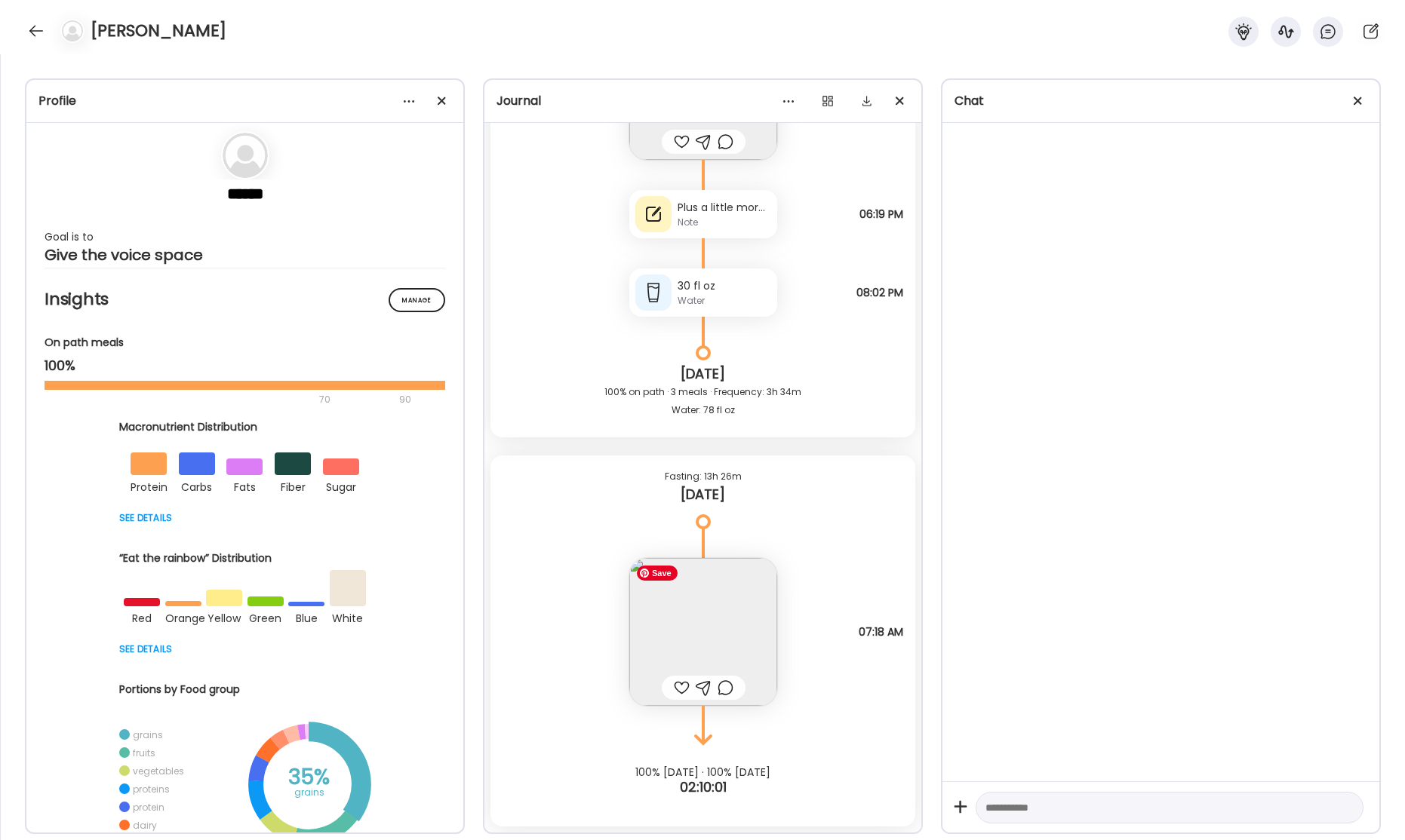
click at [696, 574] on img at bounding box center [703, 632] width 148 height 148
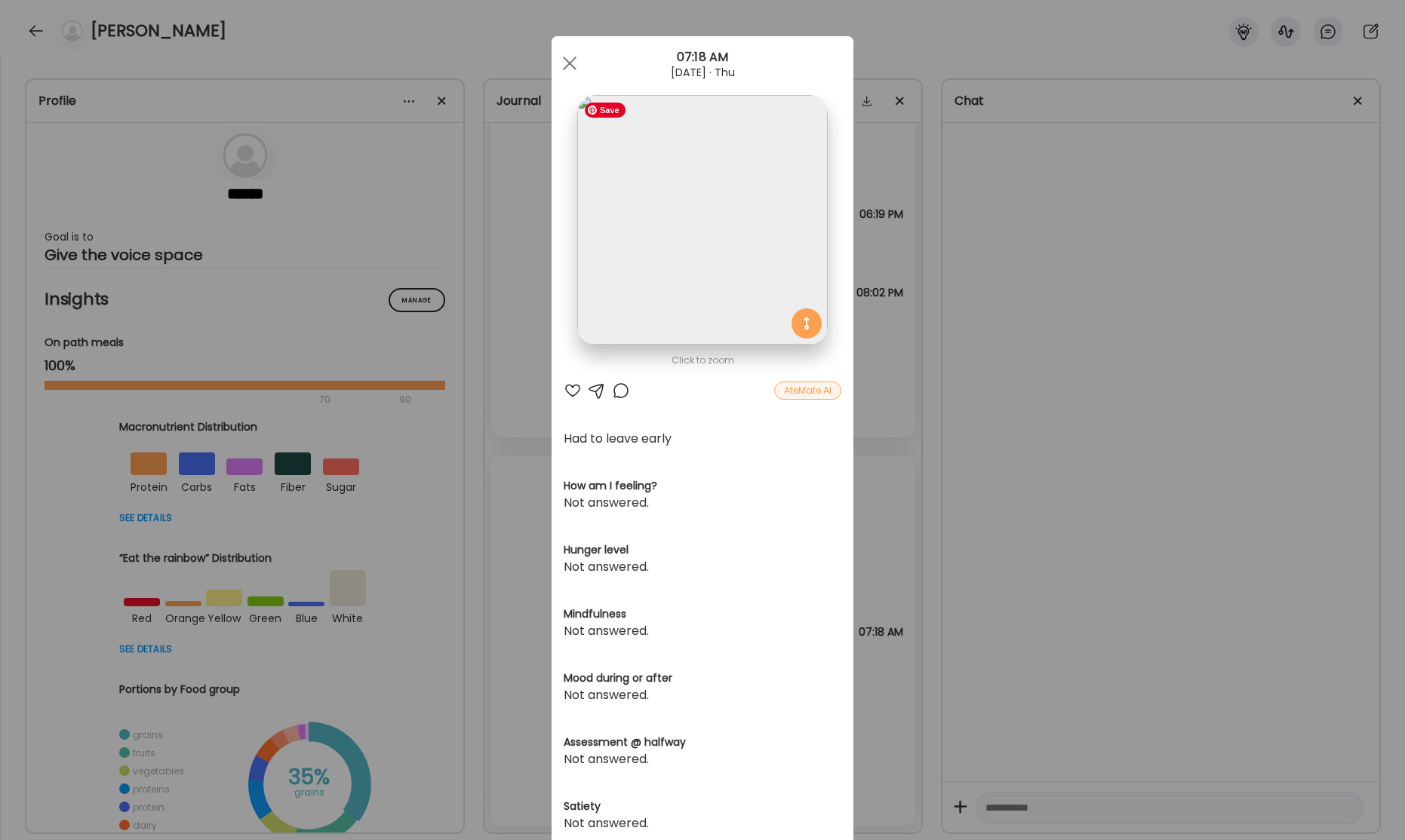
click at [682, 241] on img at bounding box center [702, 219] width 250 height 250
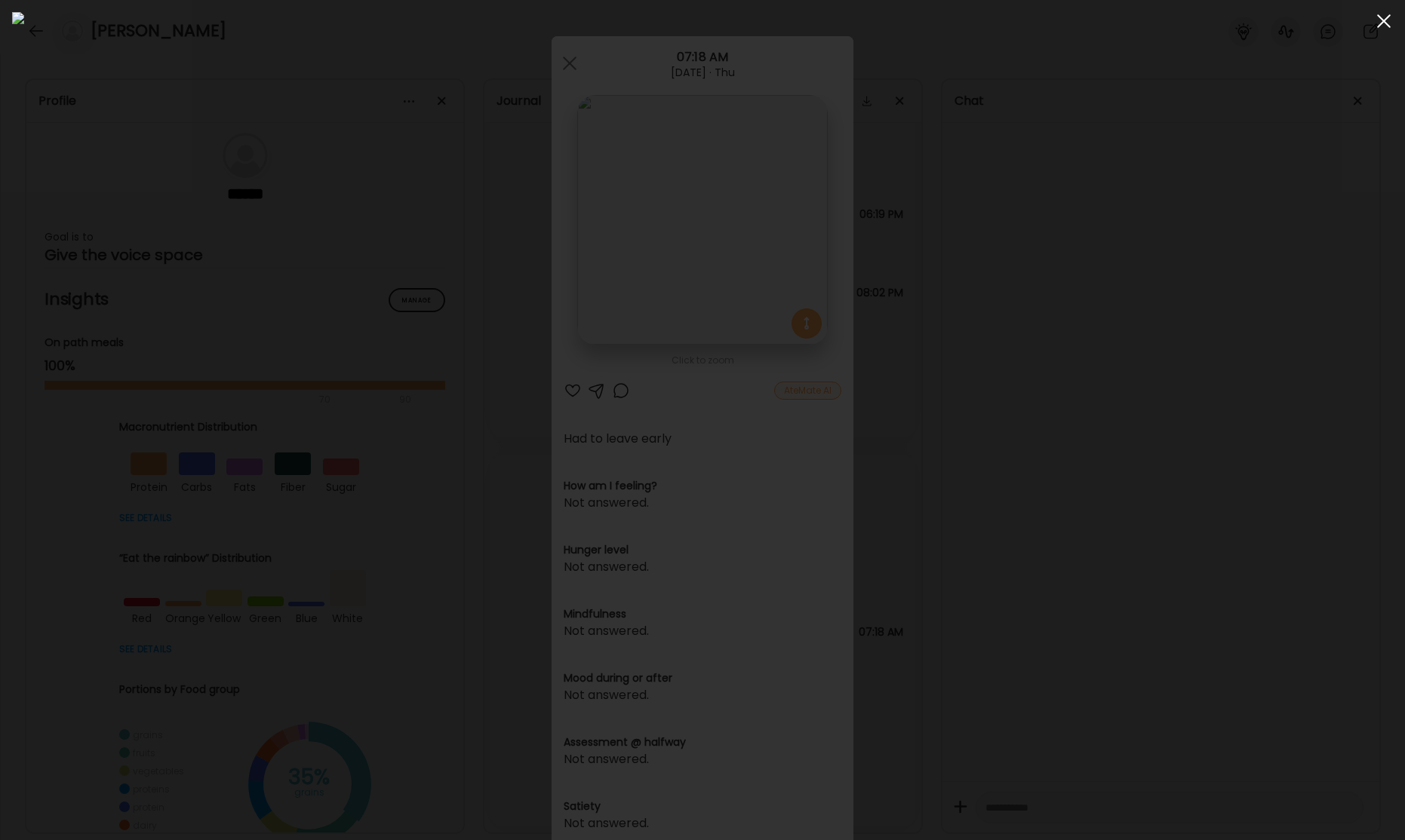
click at [1393, 23] on div at bounding box center [1384, 20] width 30 height 30
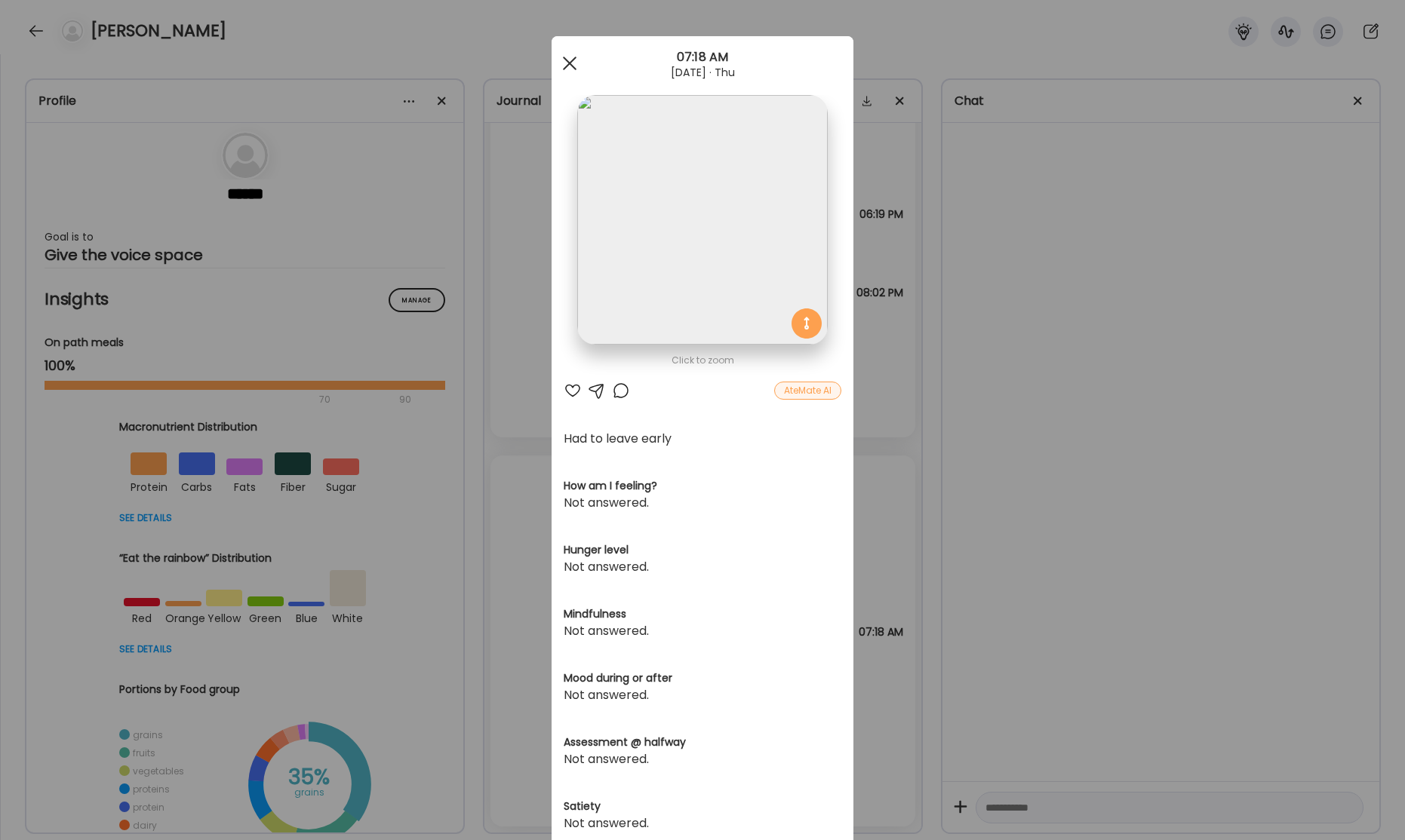
click at [570, 74] on div at bounding box center [569, 63] width 30 height 30
